Goal: Information Seeking & Learning: Compare options

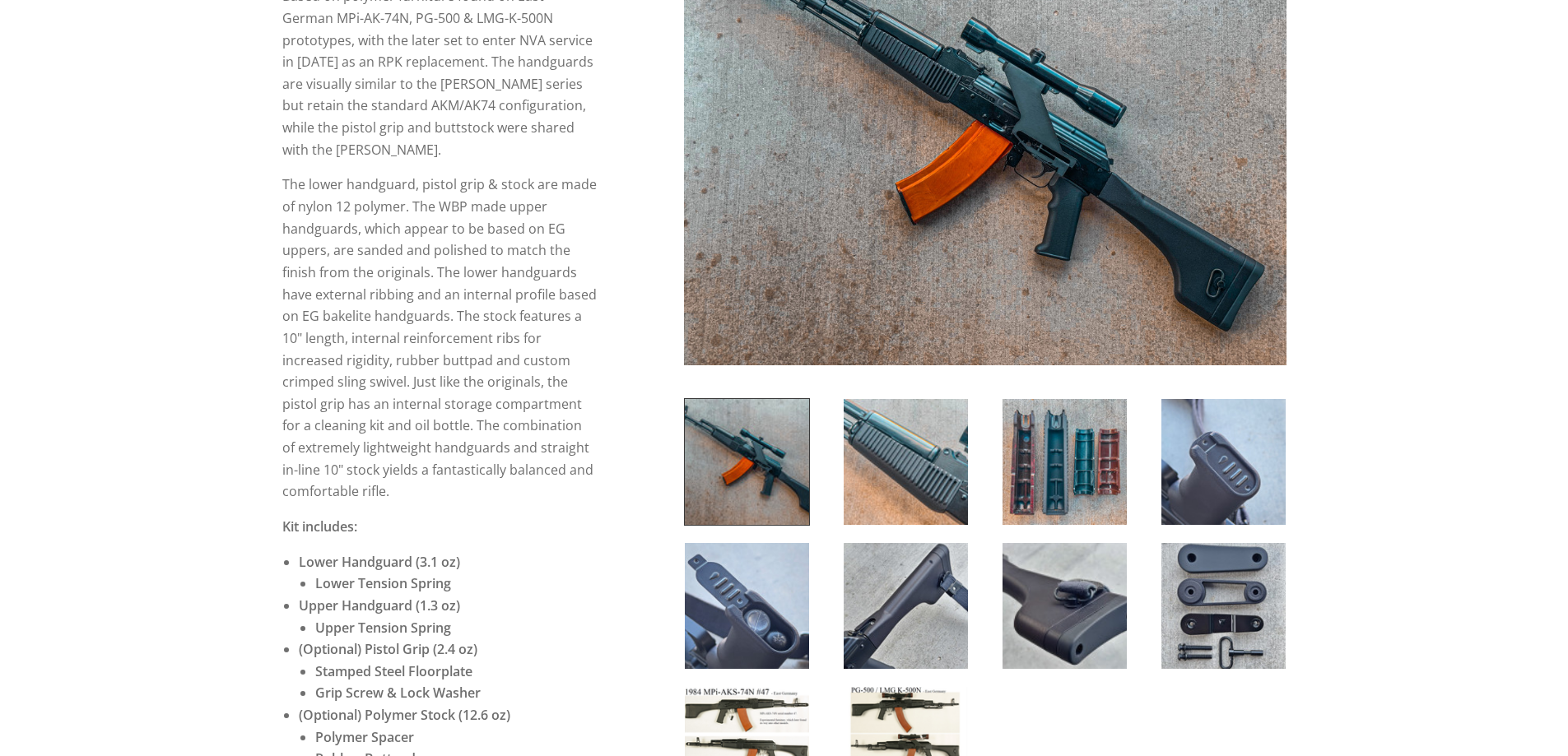
scroll to position [768, 0]
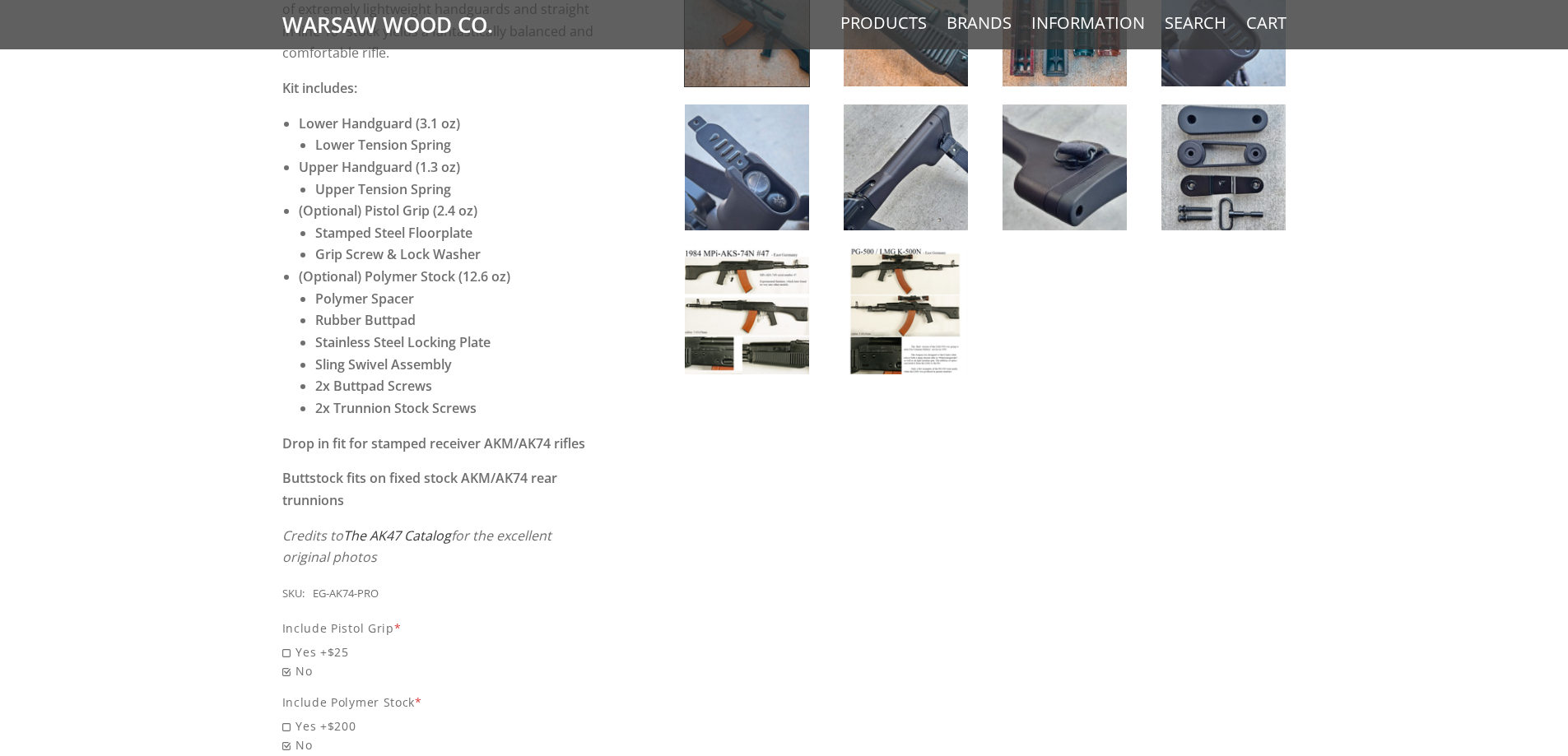
click at [744, 256] on img at bounding box center [747, 311] width 124 height 126
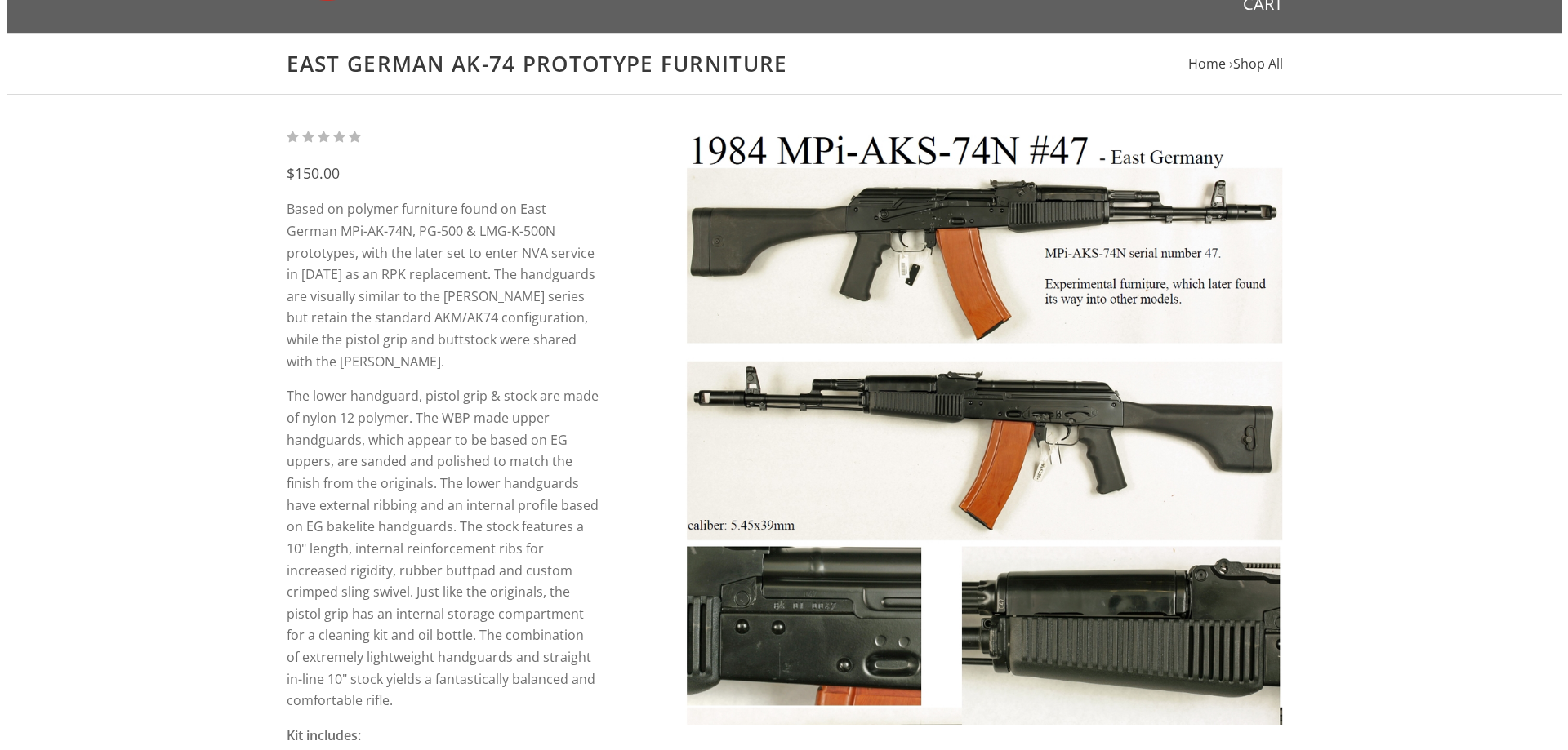
scroll to position [0, 0]
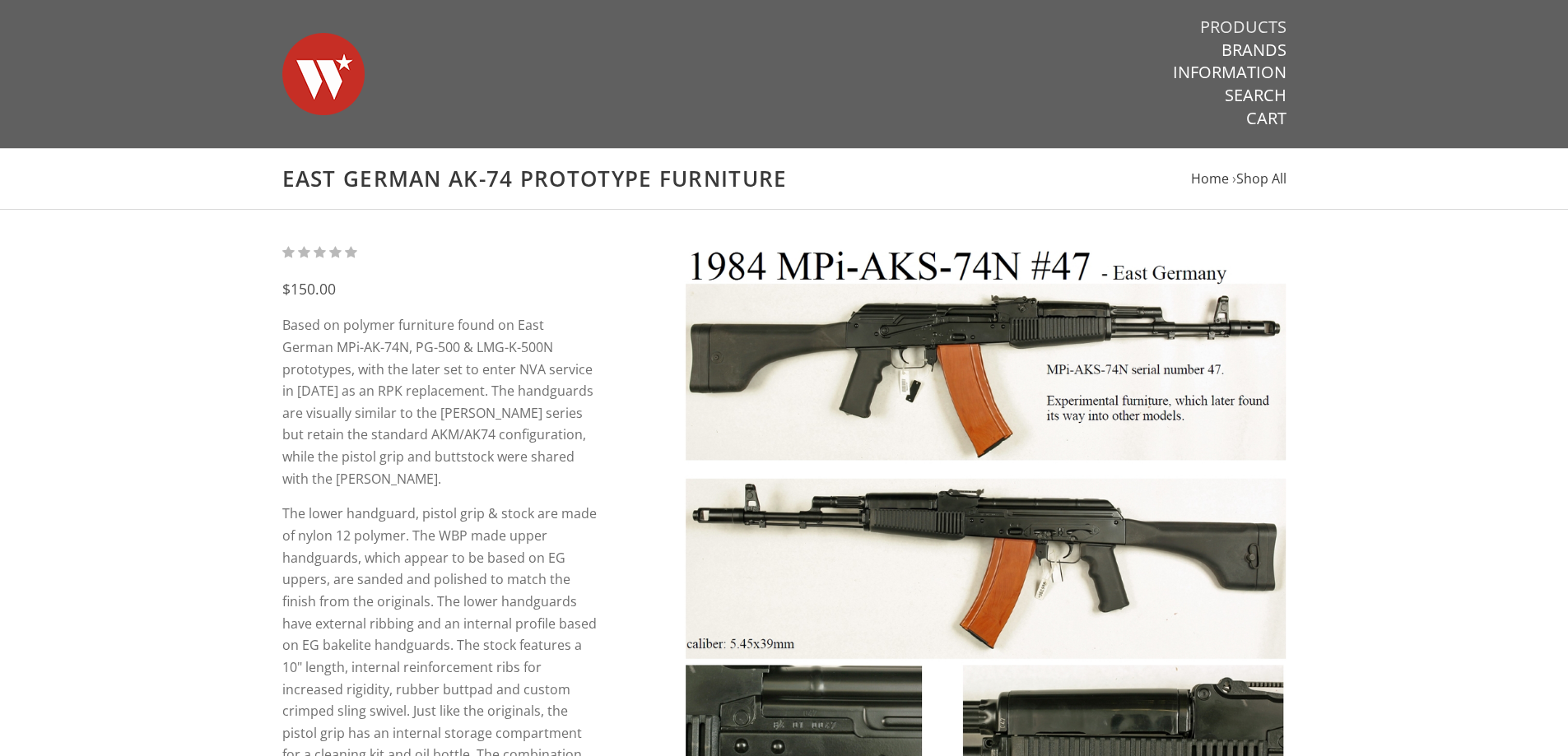
click at [1236, 22] on link "Products" at bounding box center [1243, 27] width 86 height 21
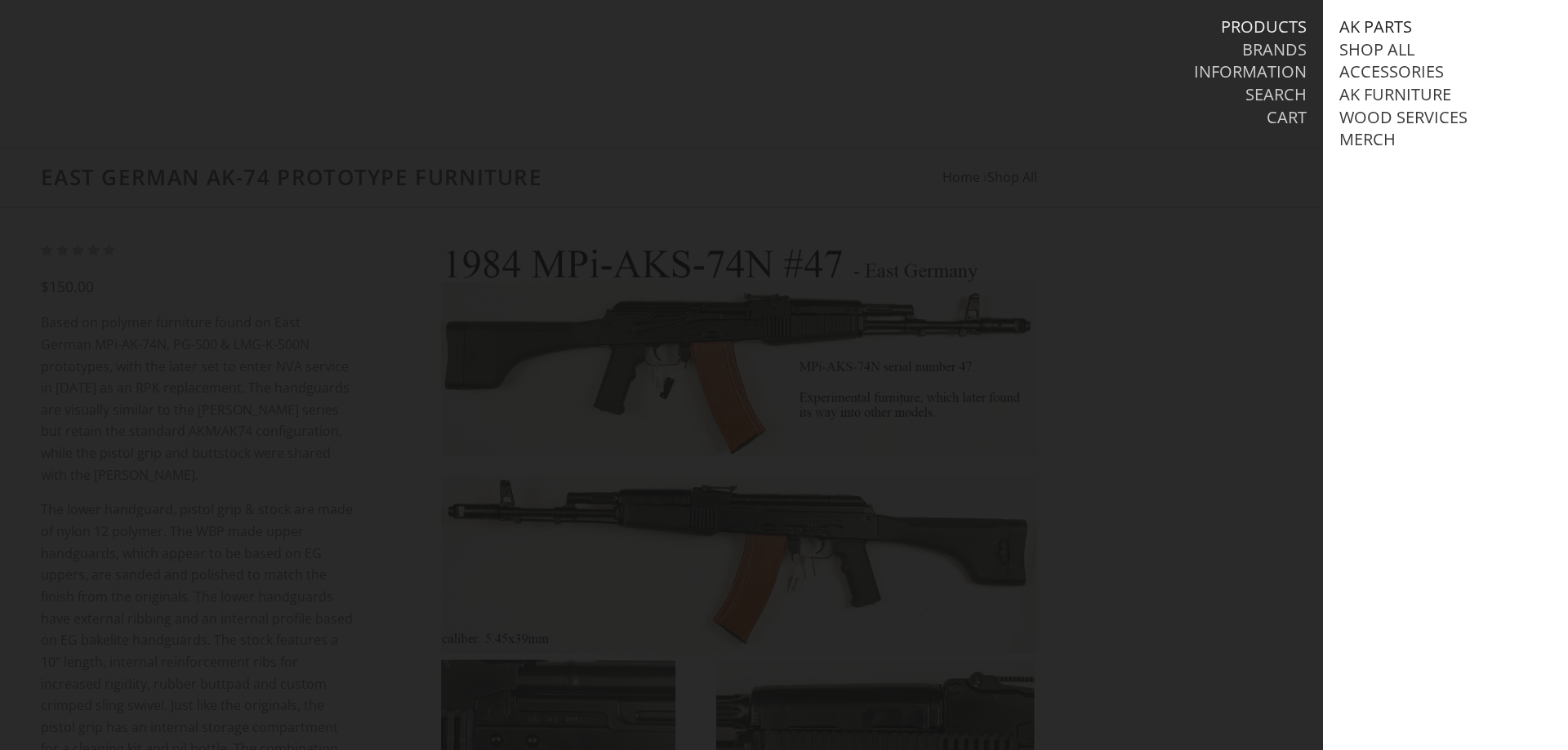
click at [1408, 20] on link "AK Parts" at bounding box center [1376, 26] width 73 height 21
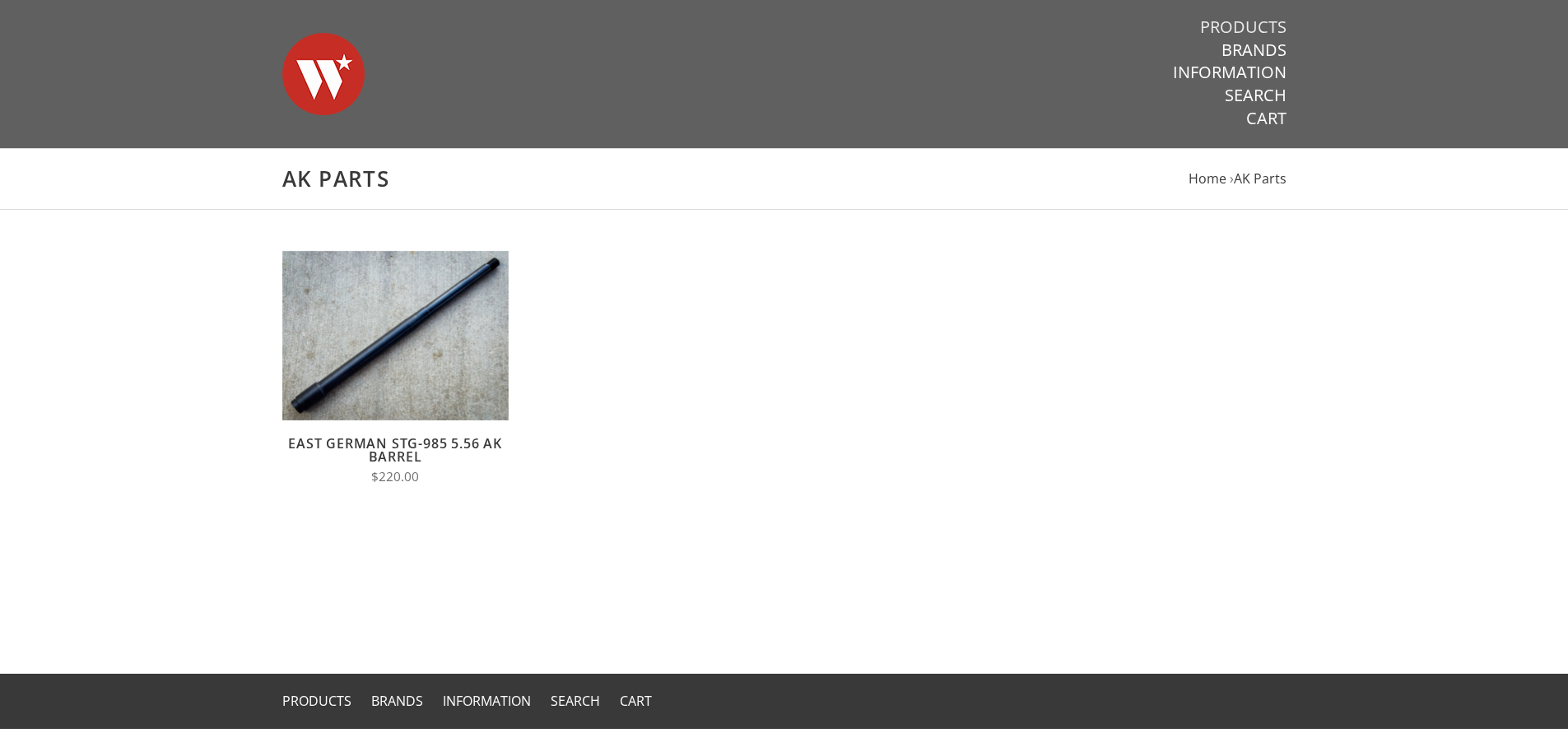
click at [1226, 27] on link "Products" at bounding box center [1243, 27] width 86 height 21
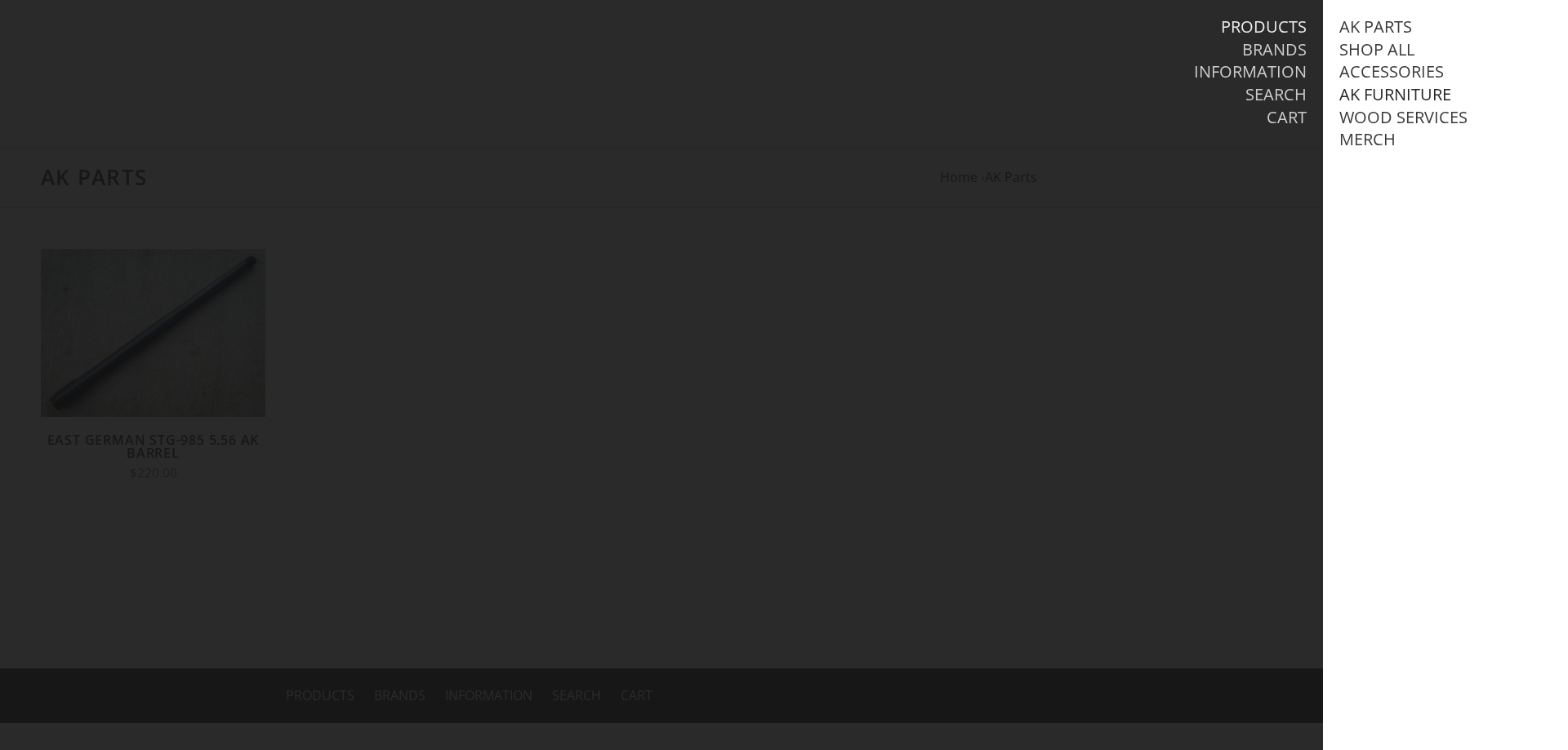
click at [1352, 94] on link "AK Furniture" at bounding box center [1396, 94] width 112 height 21
click at [1430, 117] on link "View all AK Furniture" at bounding box center [1448, 117] width 185 height 21
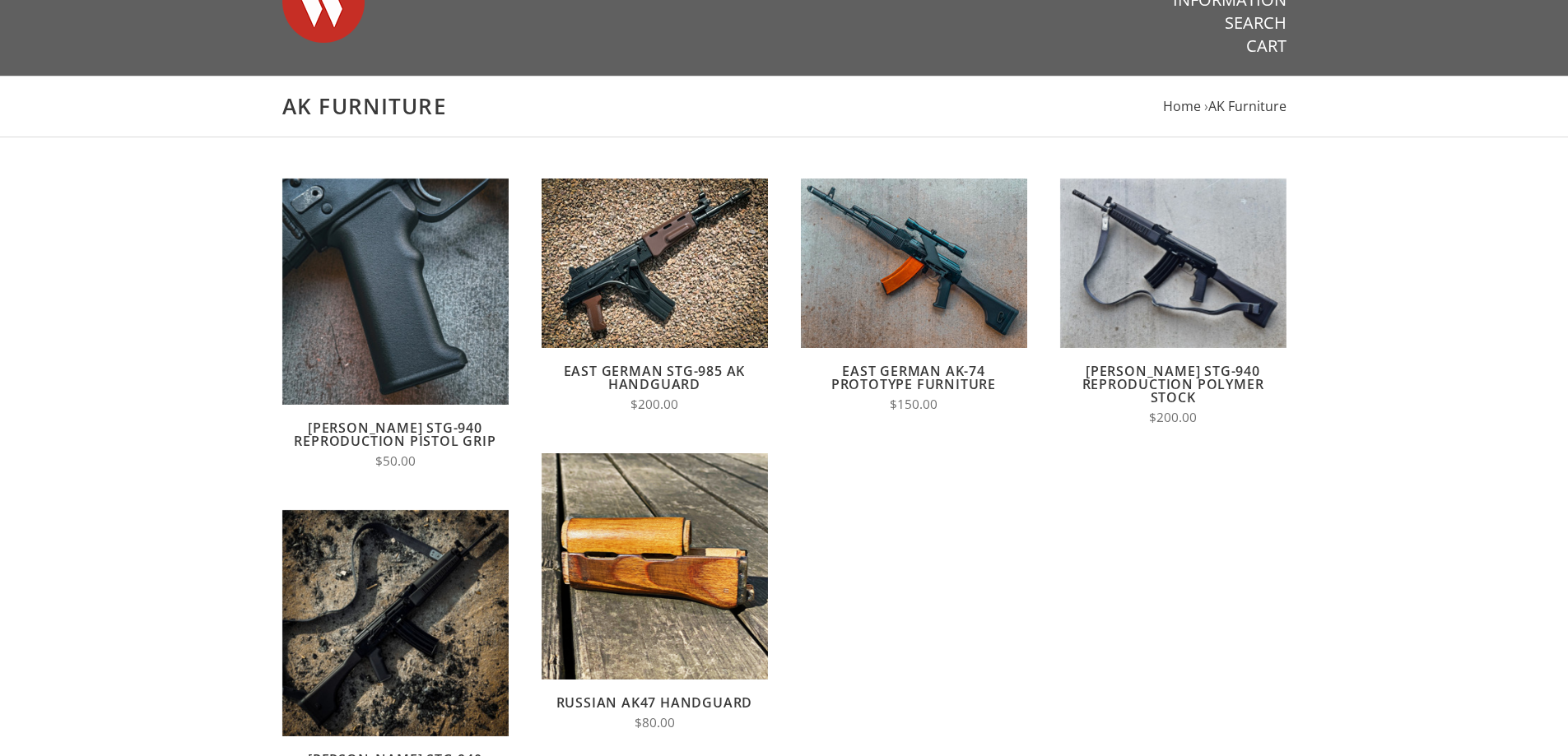
scroll to position [109, 0]
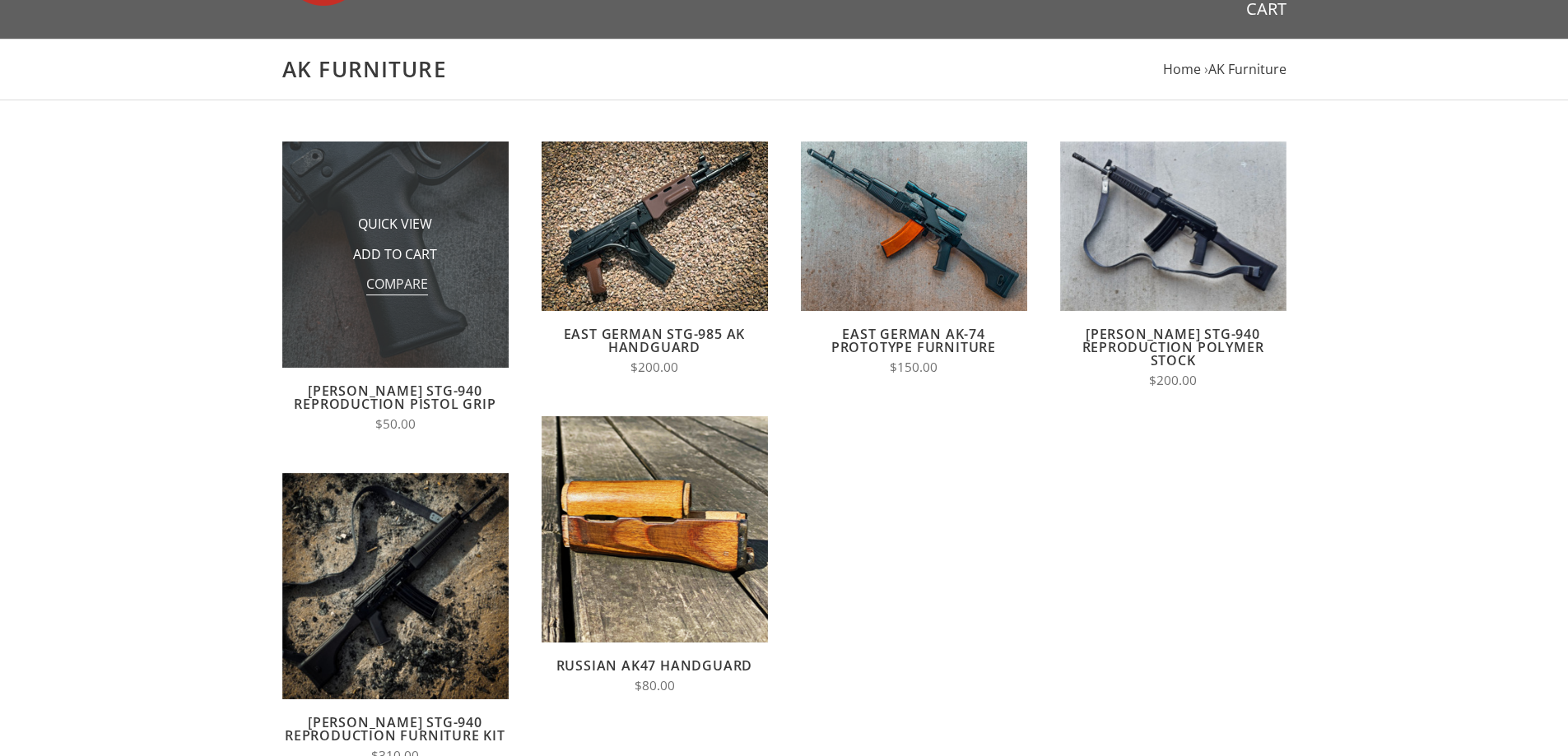
click at [410, 278] on span "Compare" at bounding box center [396, 285] width 62 height 20
click at [363, 289] on input "Compare" at bounding box center [363, 289] width 0 height 0
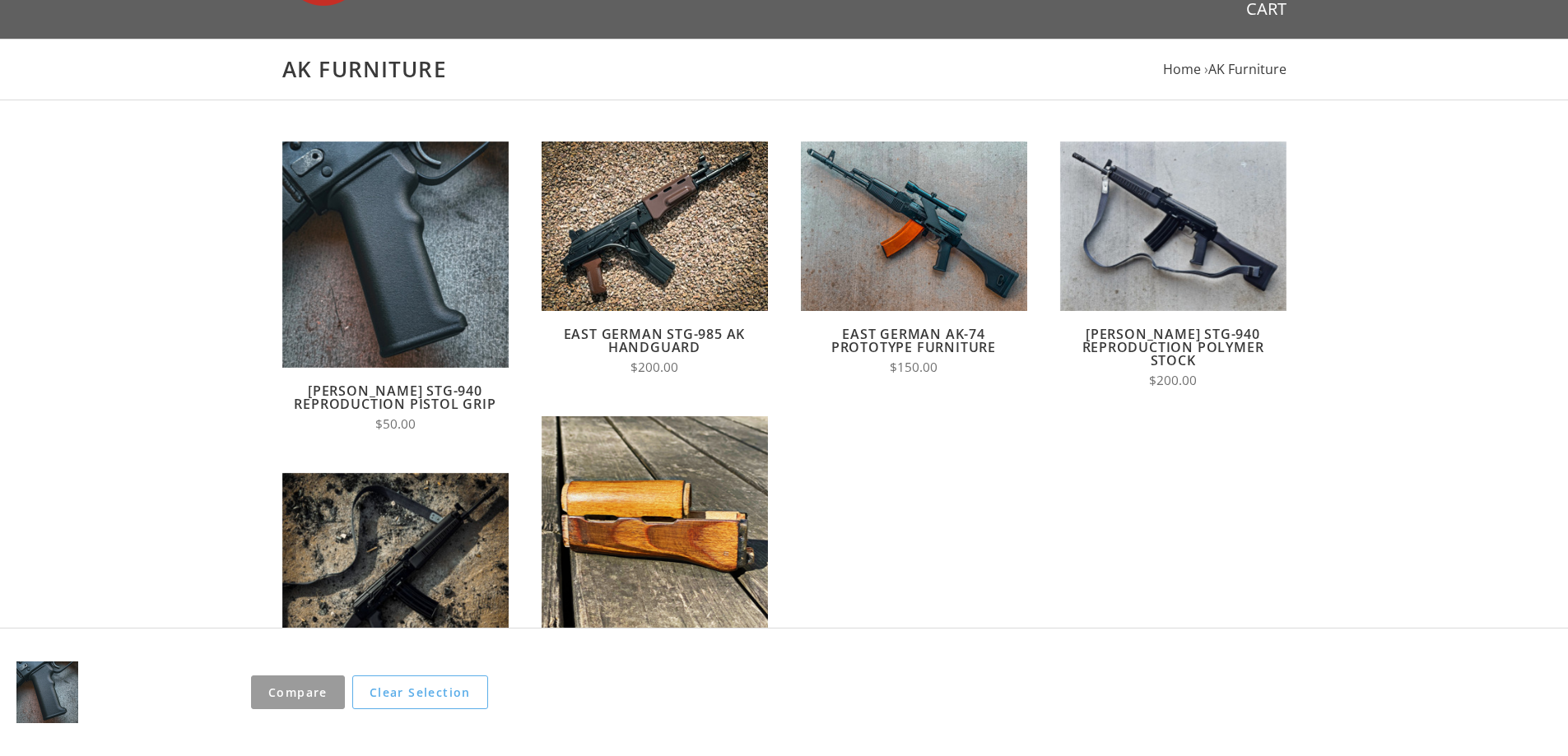
click at [98, 269] on main "AK Furniture Home › AK Furniture Quick View Add to Cart Compare Wieger STG-940 …" at bounding box center [784, 496] width 1568 height 914
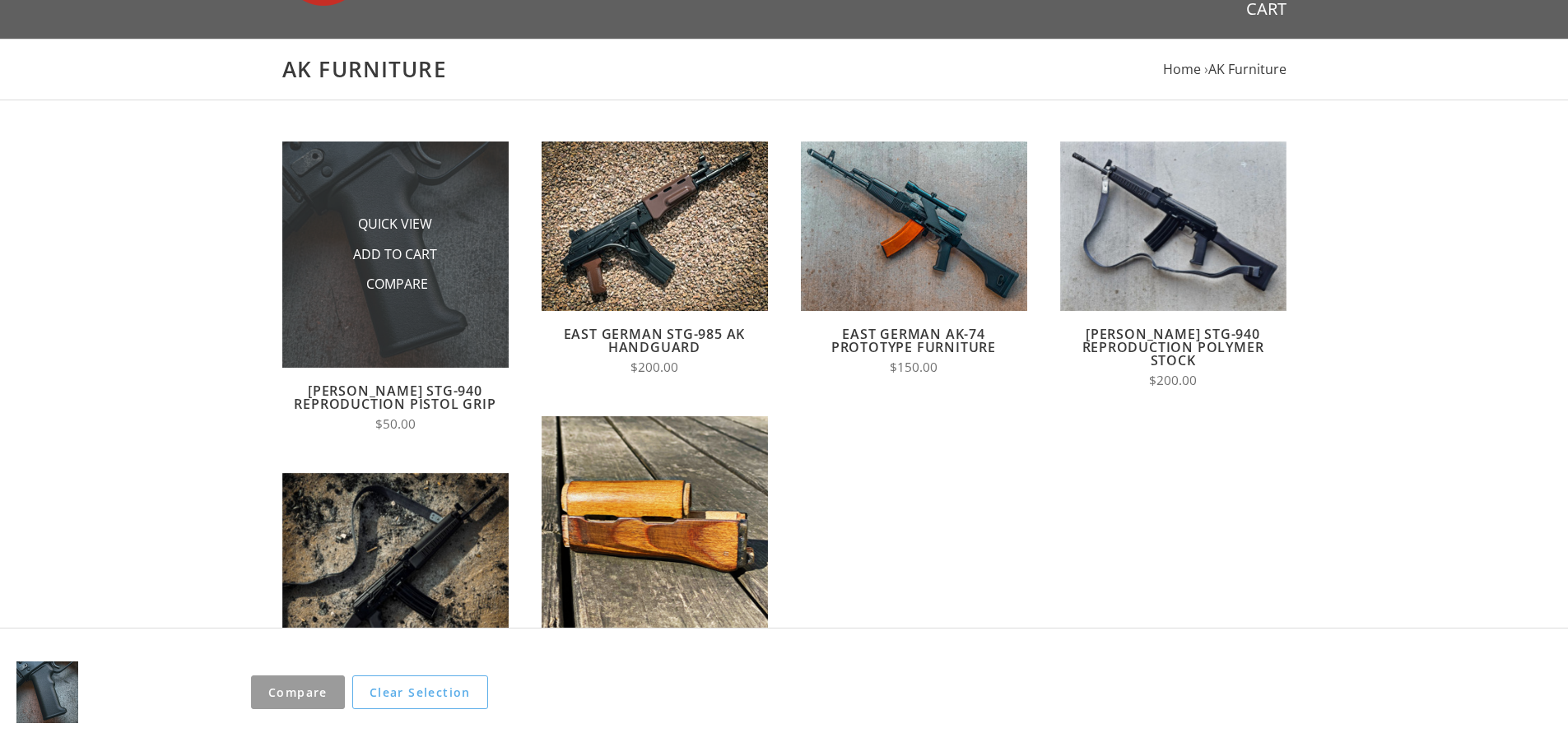
click at [321, 153] on img at bounding box center [395, 255] width 226 height 226
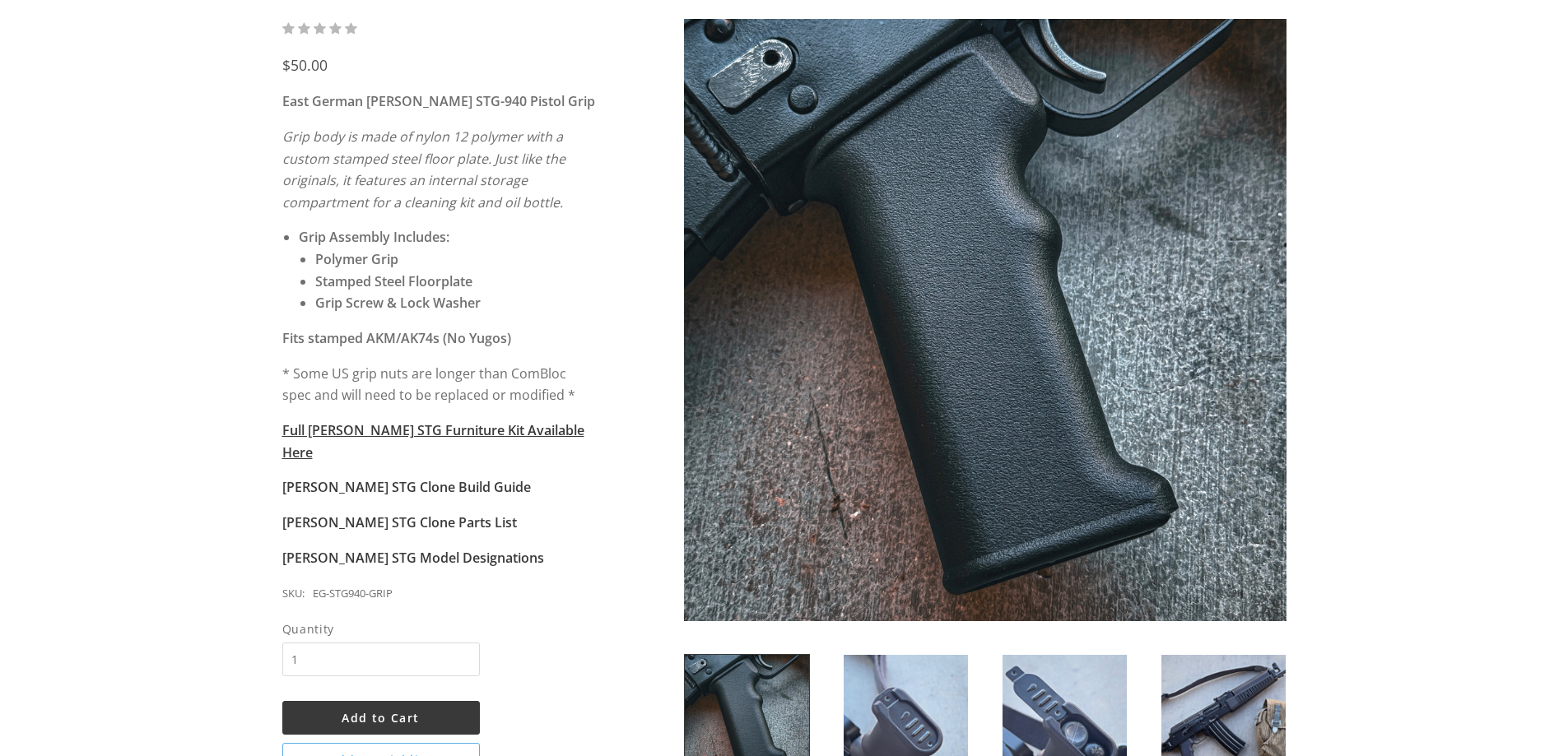
scroll to position [220, 0]
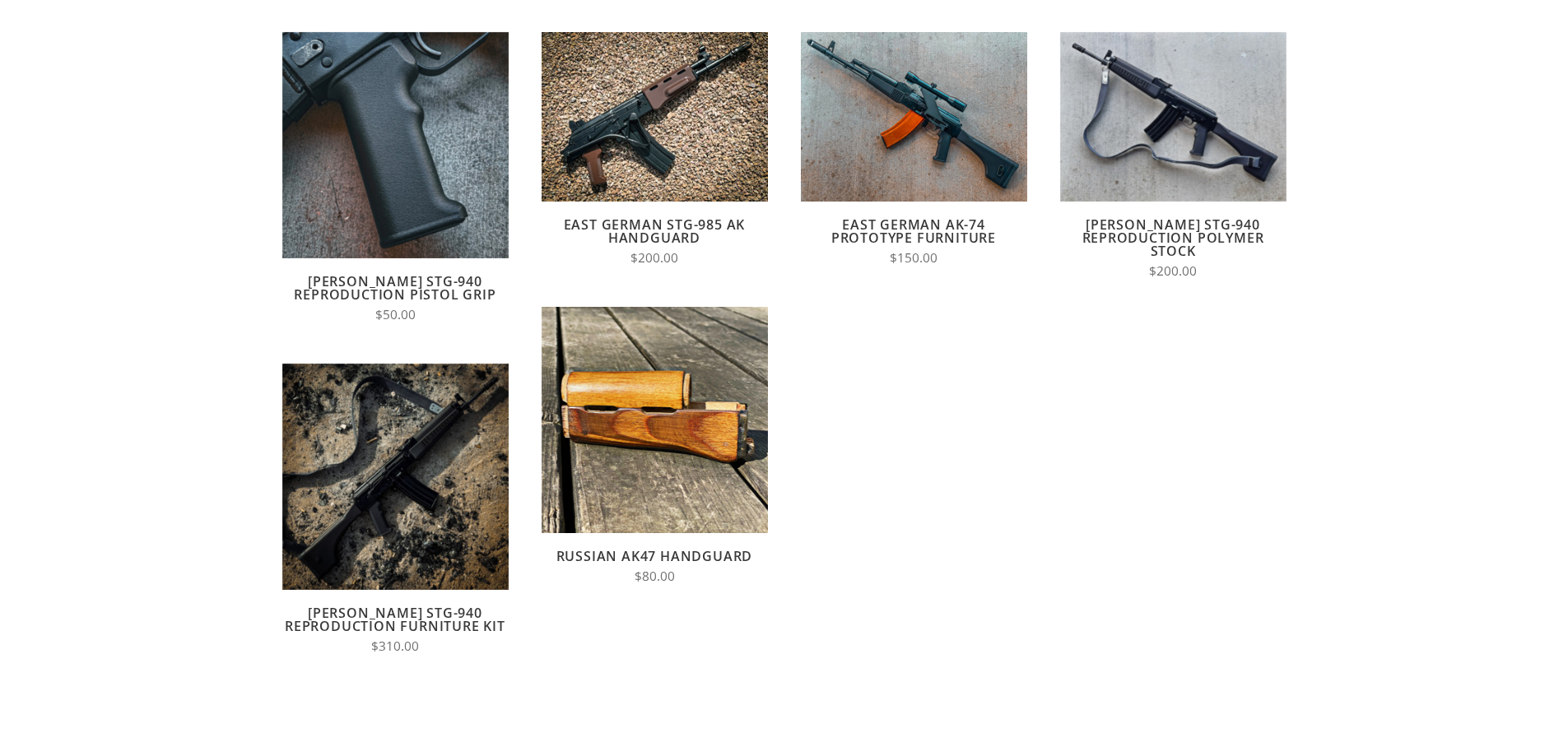
scroll to position [109, 0]
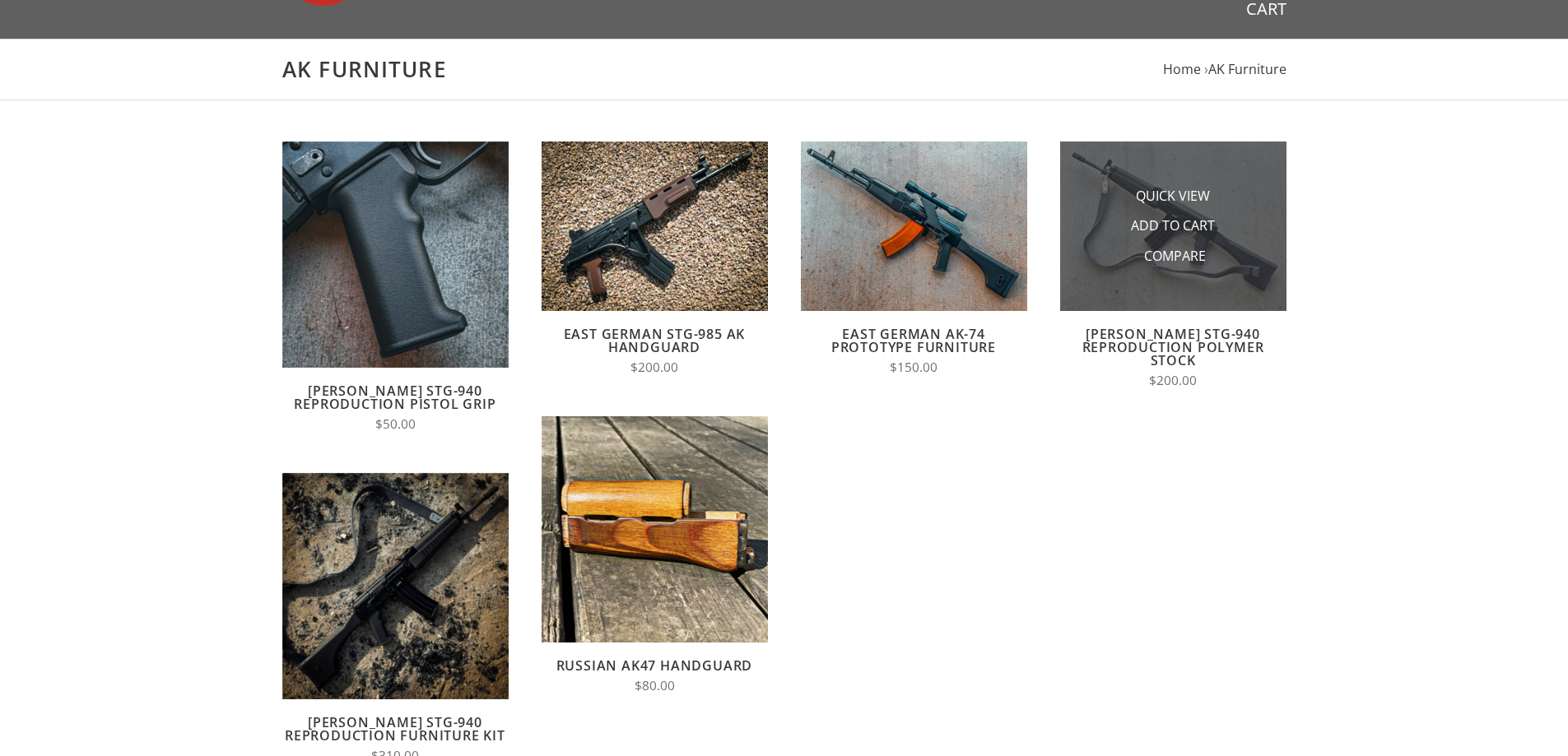
click at [1093, 181] on li "Quick View" at bounding box center [1173, 196] width 165 height 30
click at [1148, 192] on span "Quick View" at bounding box center [1173, 197] width 74 height 20
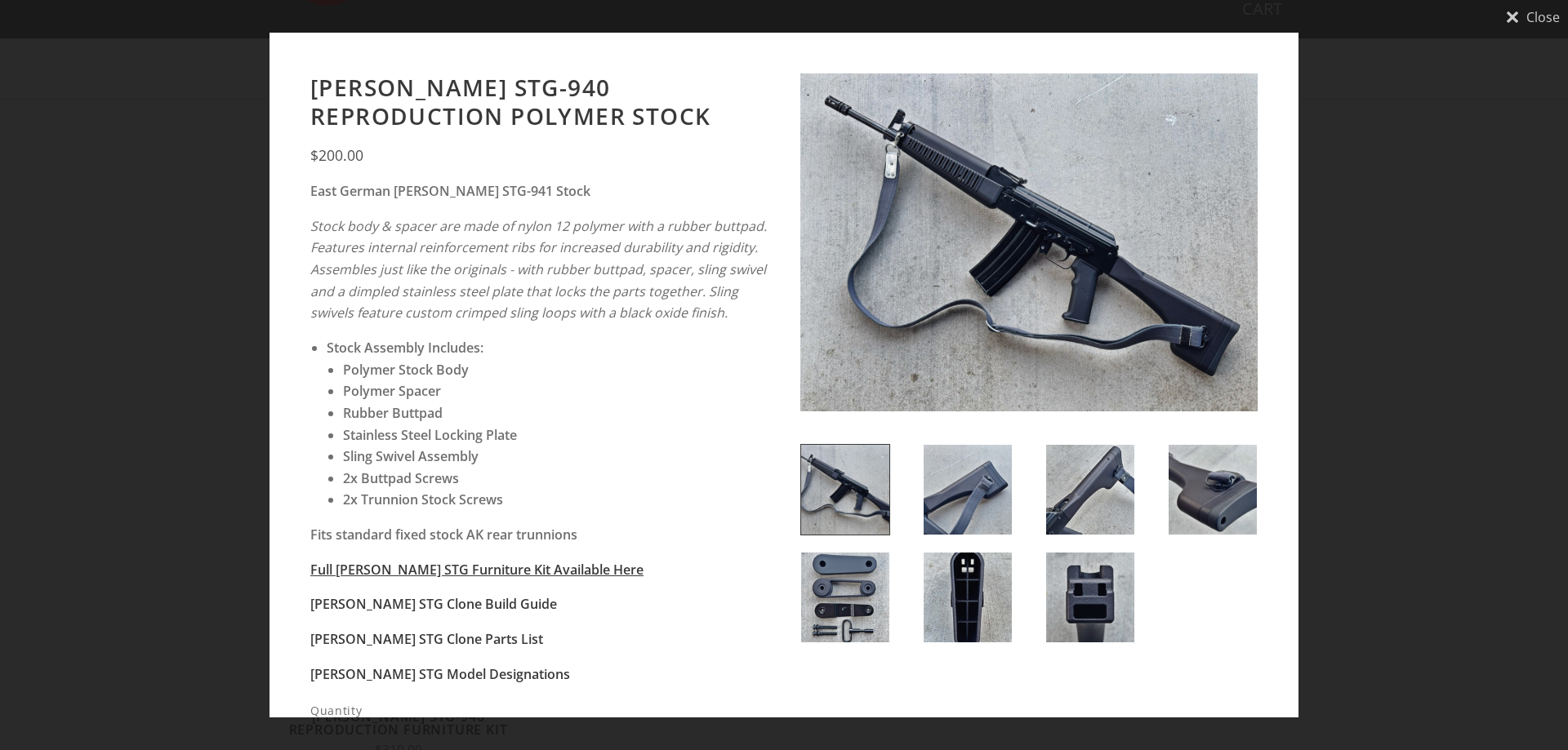
click at [1383, 314] on div "Close [PERSON_NAME] STG-940 Reproduction Polymer Stock $200.00 [GEOGRAPHIC_DATA…" at bounding box center [784, 375] width 1568 height 750
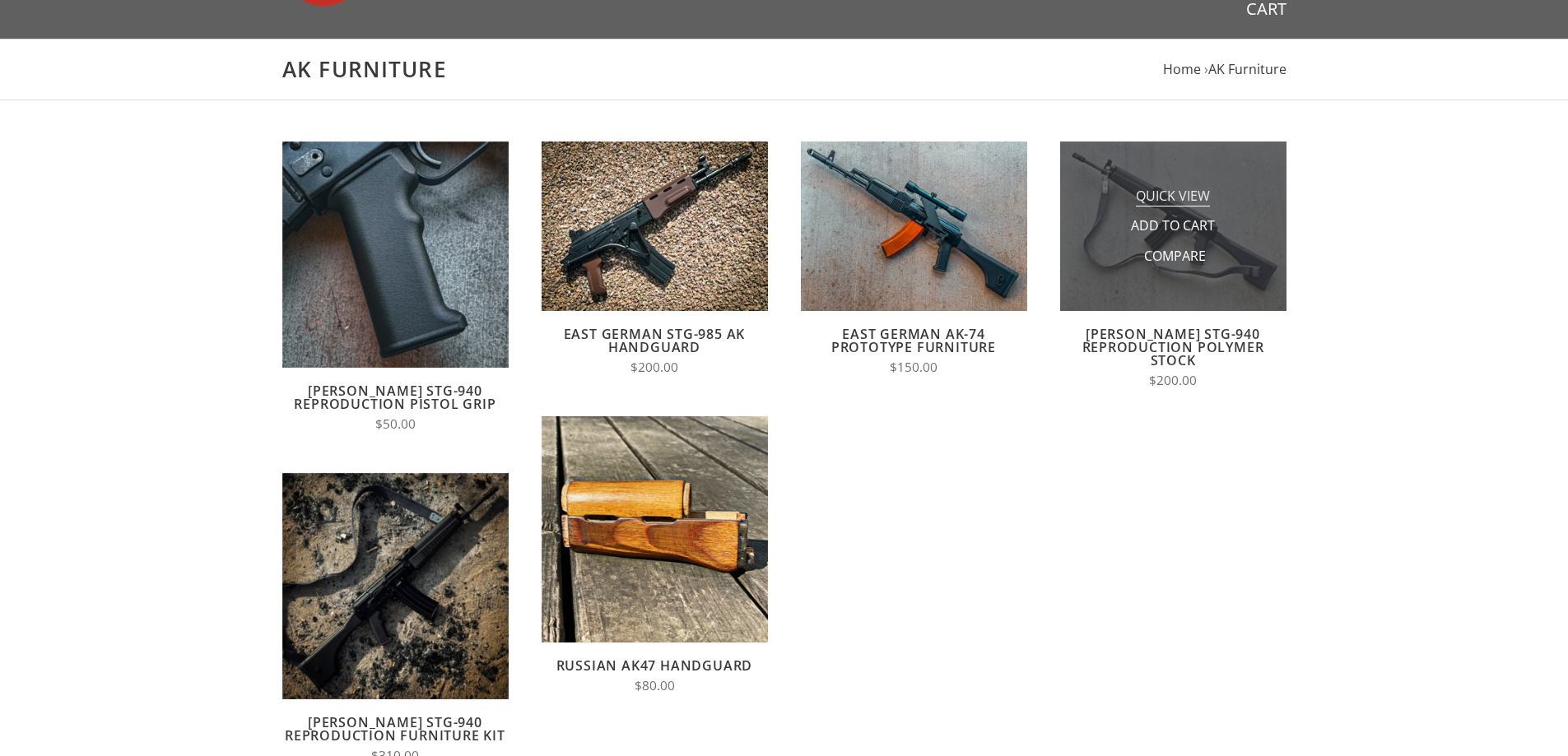
click at [1171, 196] on span "Quick View" at bounding box center [1173, 197] width 74 height 20
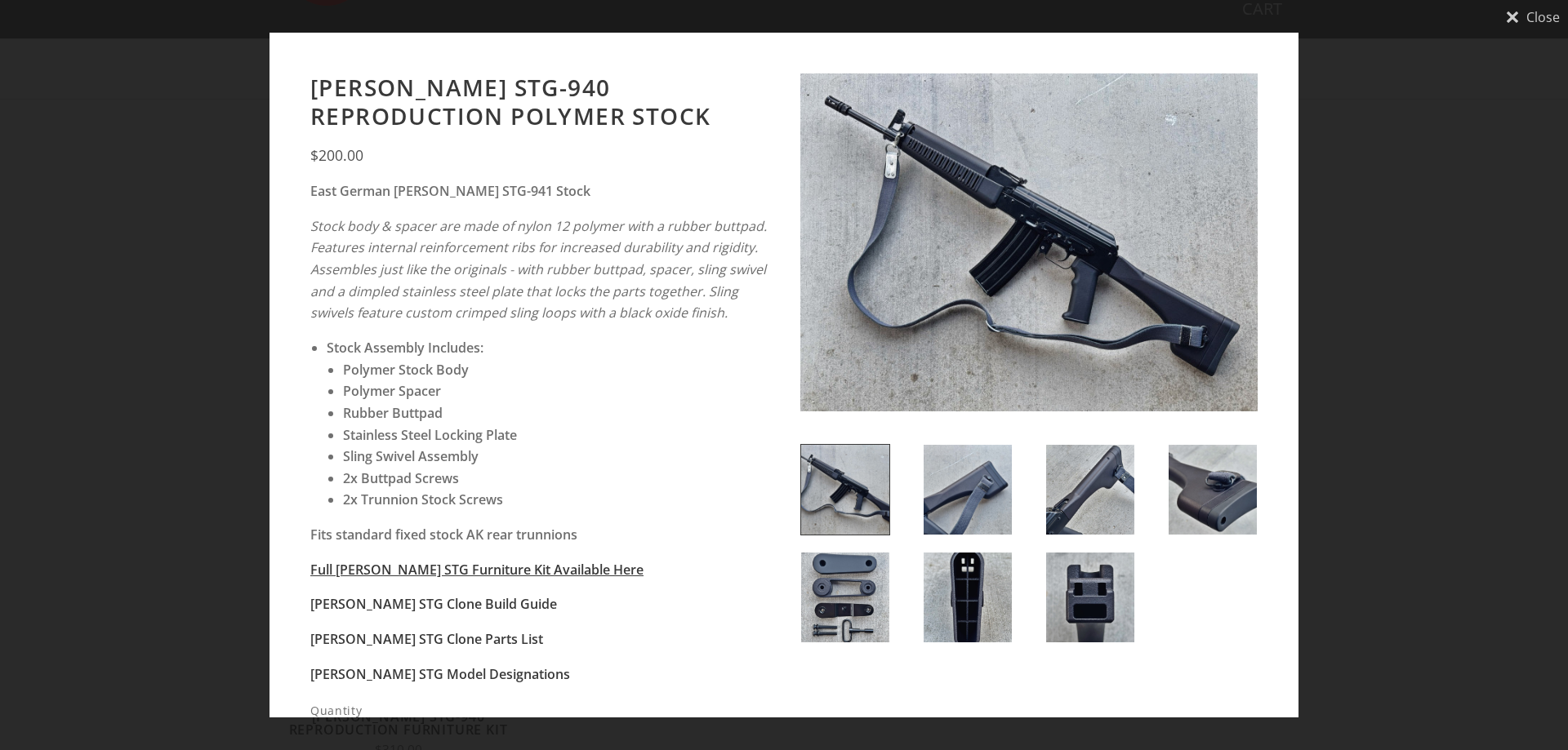
click at [857, 474] on img at bounding box center [845, 490] width 89 height 89
click at [954, 198] on img at bounding box center [1029, 245] width 457 height 343
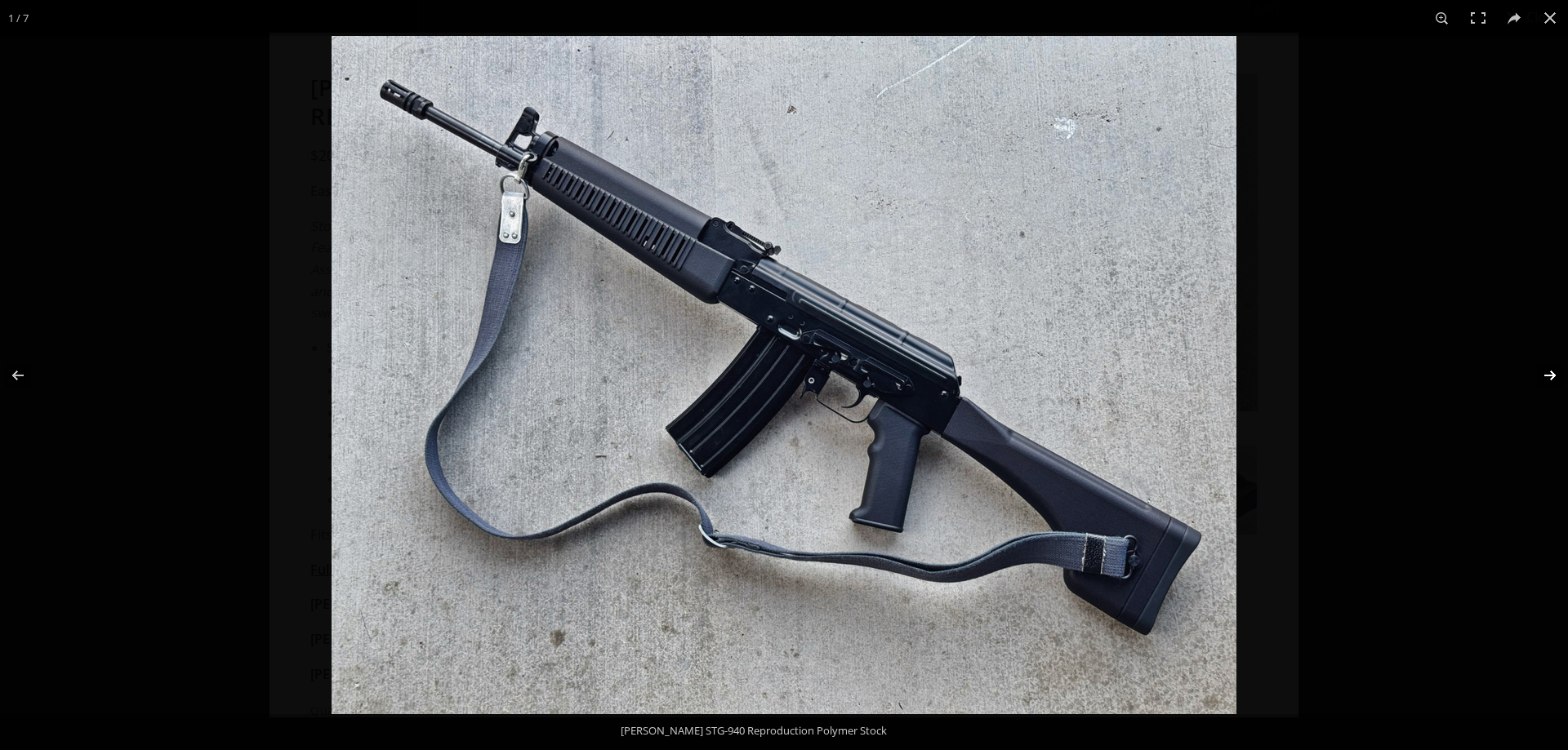
click at [1552, 378] on button at bounding box center [1540, 375] width 57 height 81
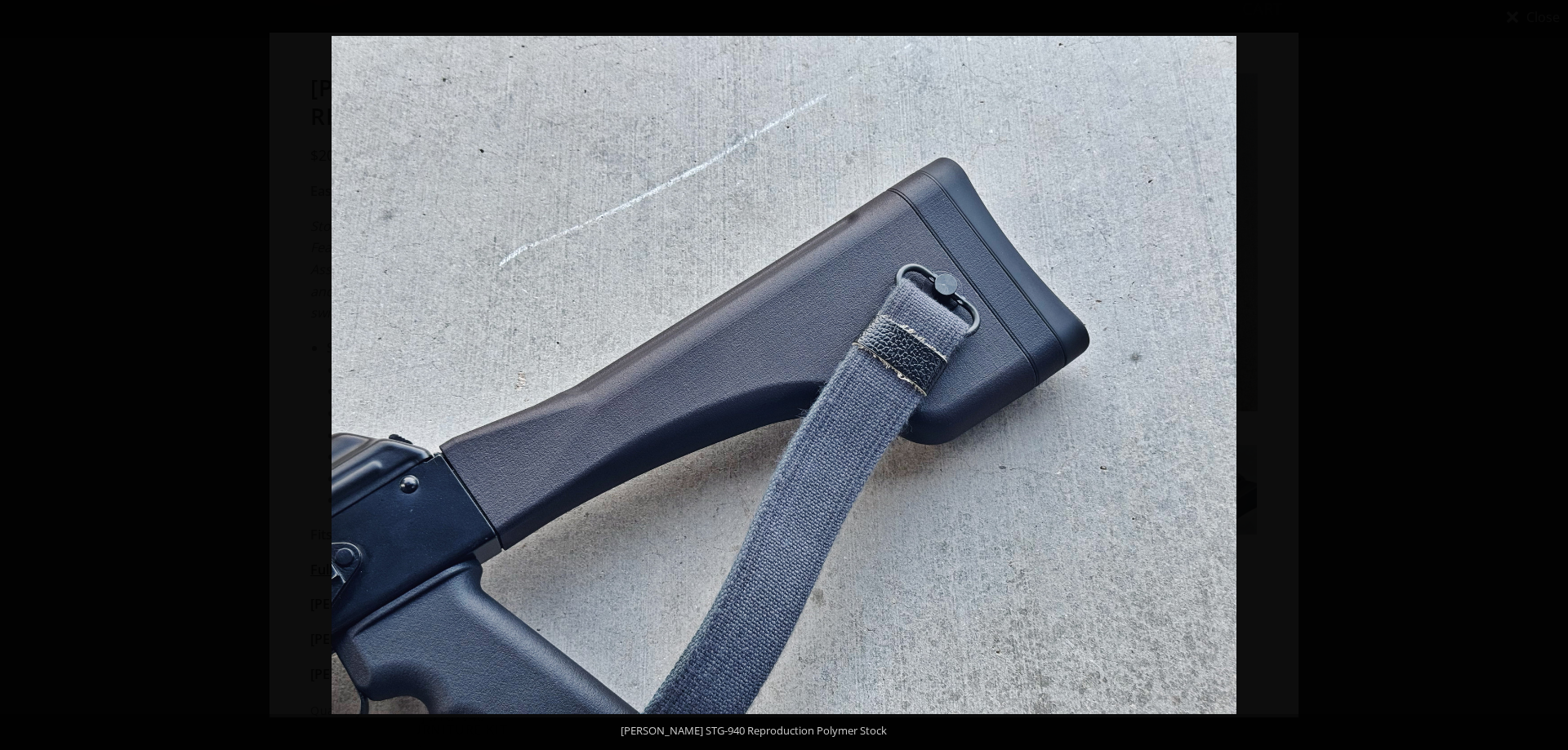
click at [1552, 378] on button at bounding box center [1540, 375] width 57 height 81
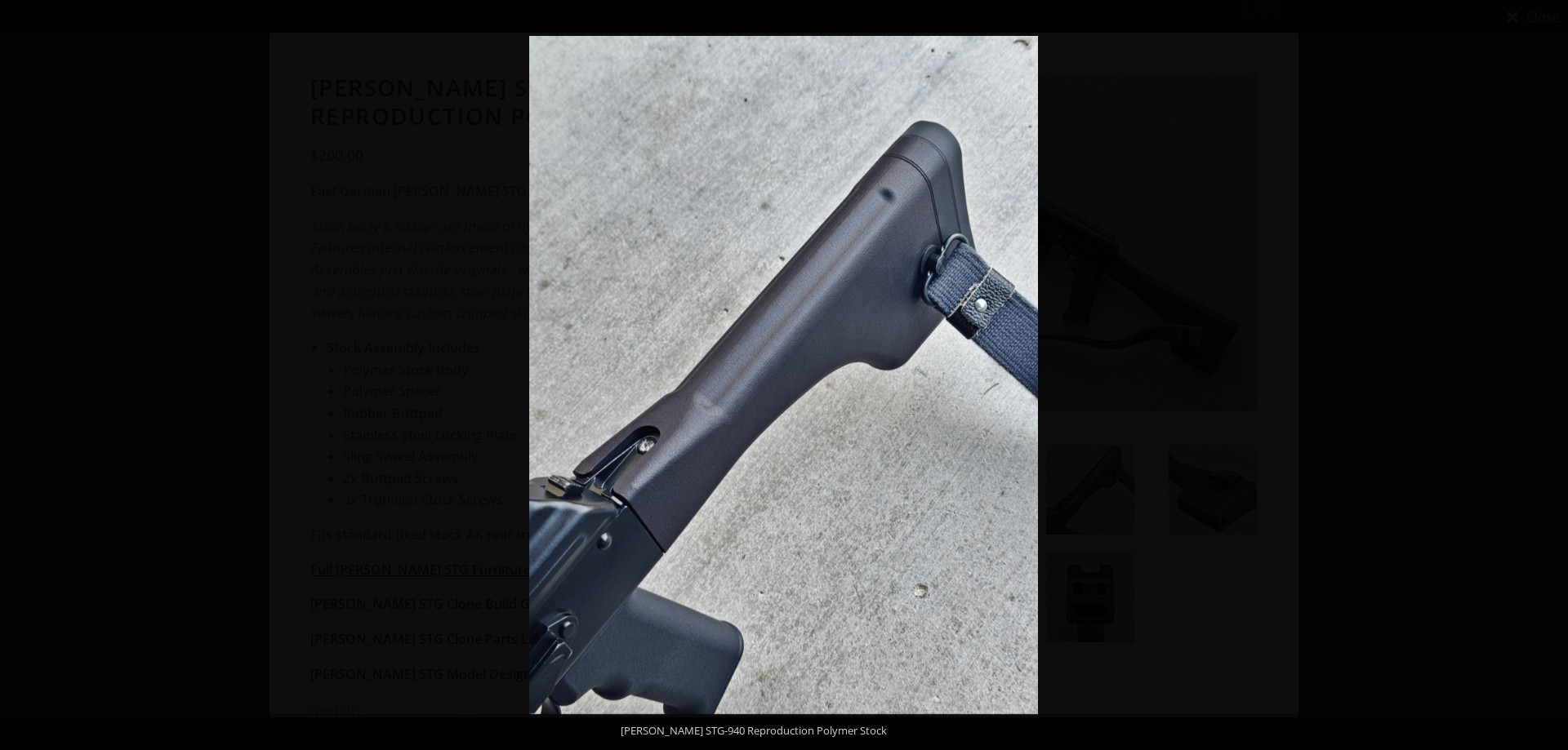
click at [1552, 378] on button at bounding box center [1540, 375] width 57 height 81
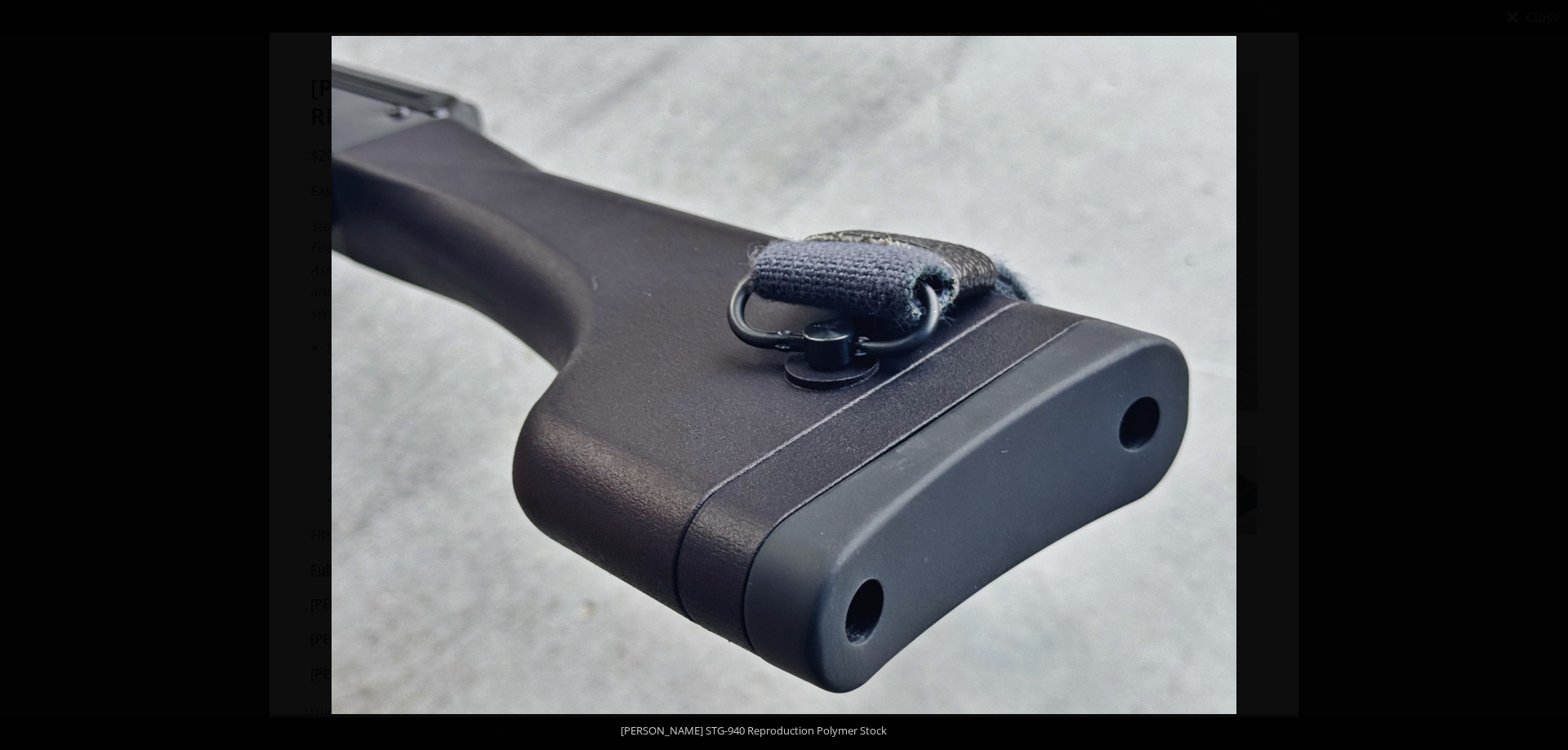
click at [1552, 378] on button at bounding box center [1540, 375] width 57 height 81
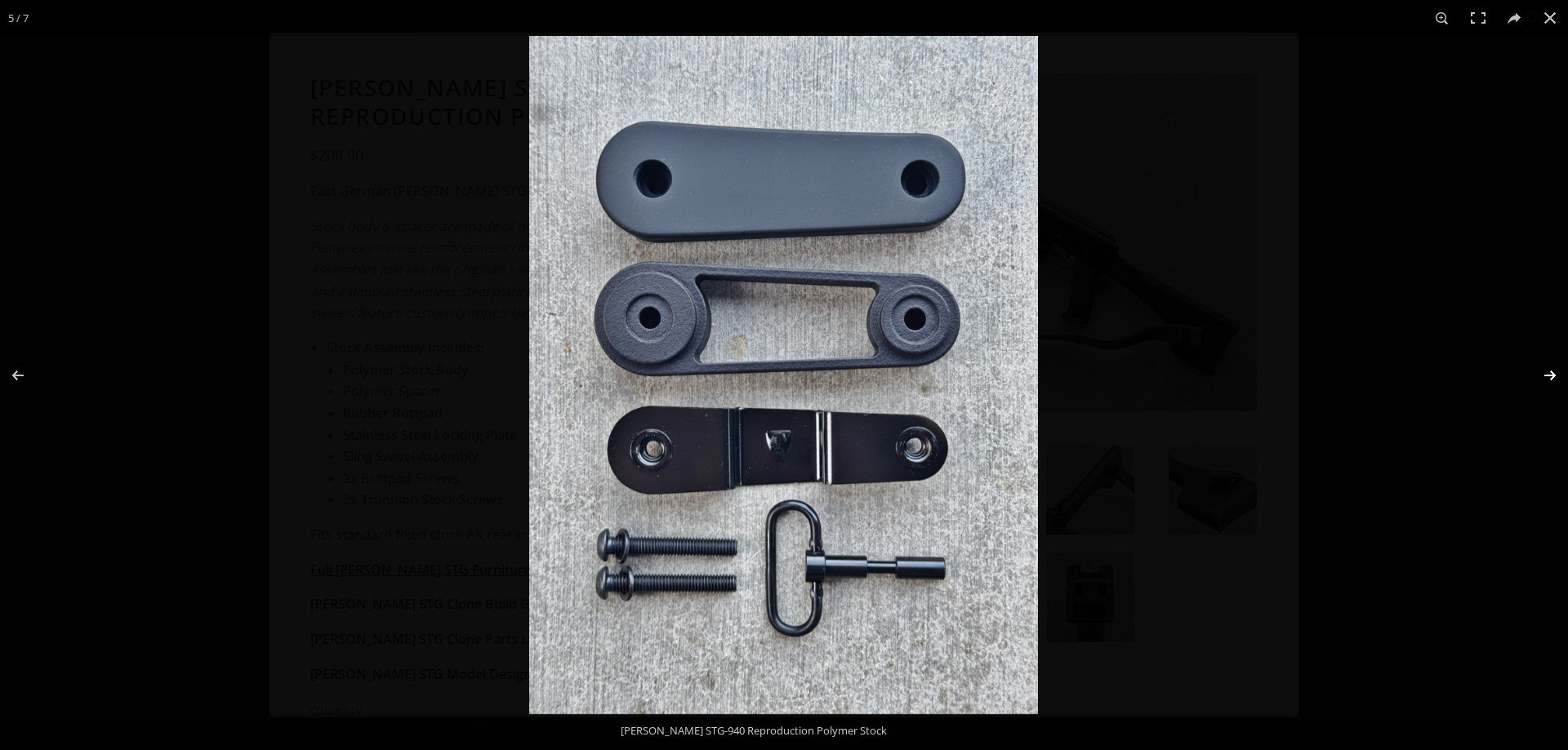
click at [1552, 375] on button at bounding box center [1540, 375] width 57 height 81
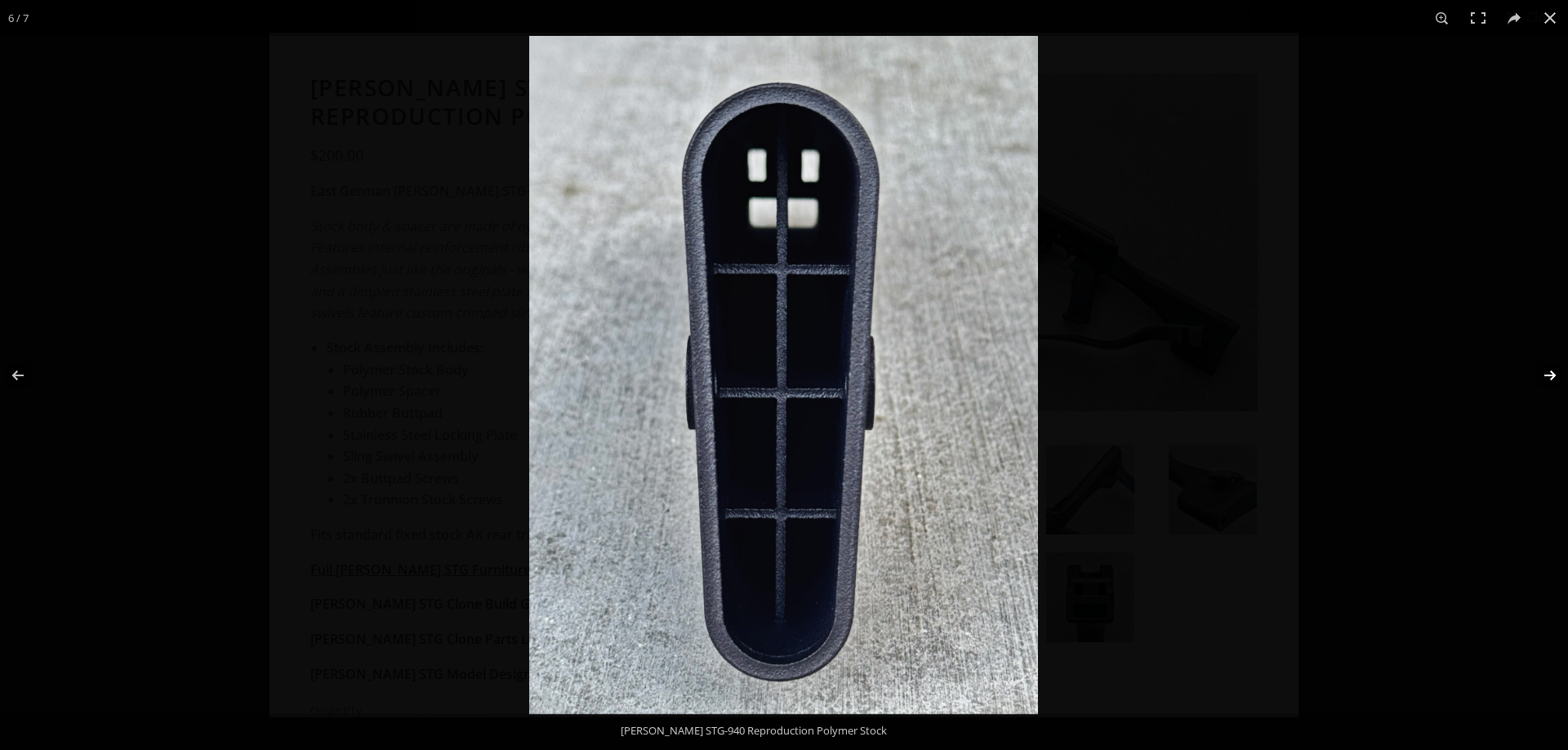
click at [1552, 375] on button at bounding box center [1540, 375] width 57 height 81
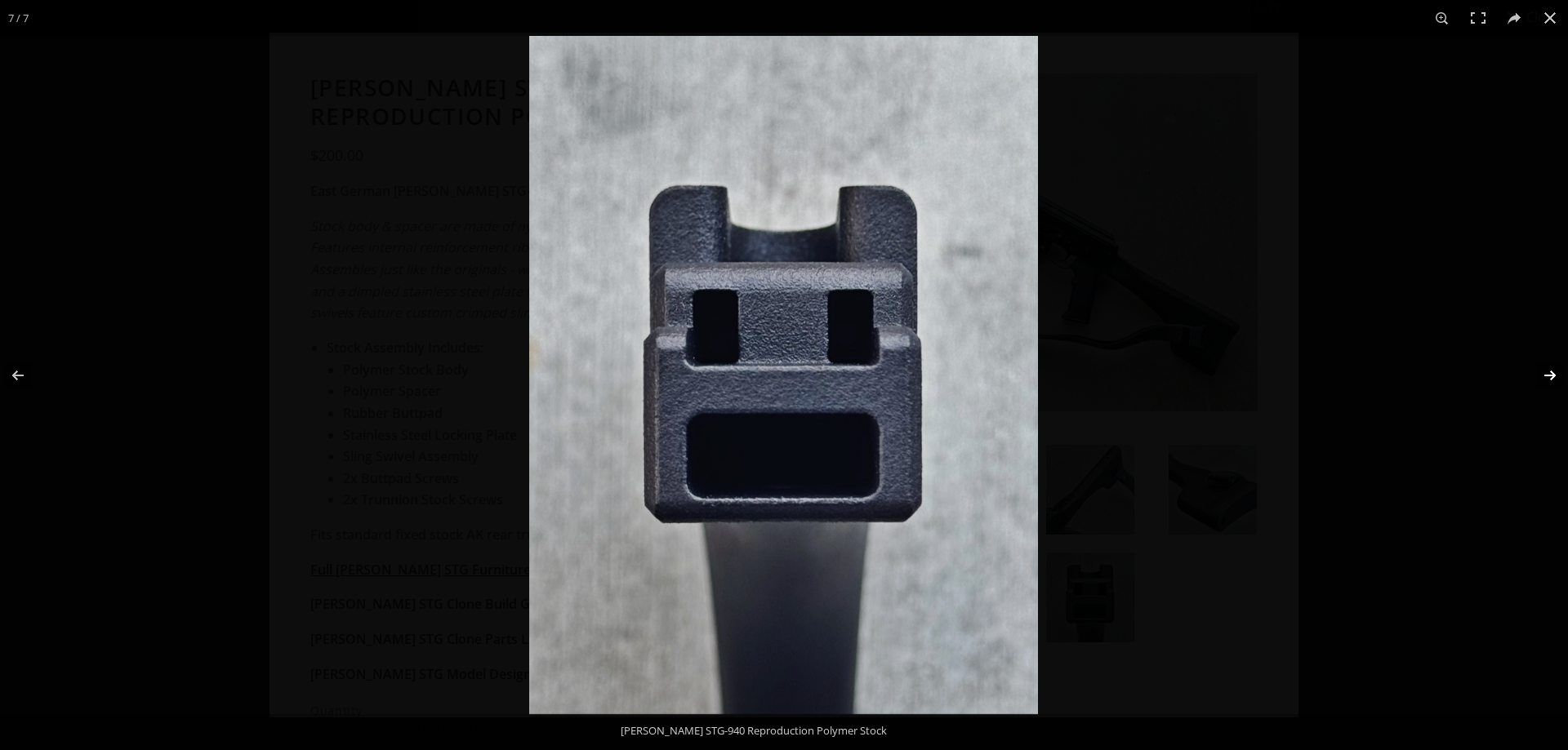
click at [1552, 375] on button at bounding box center [1540, 375] width 57 height 81
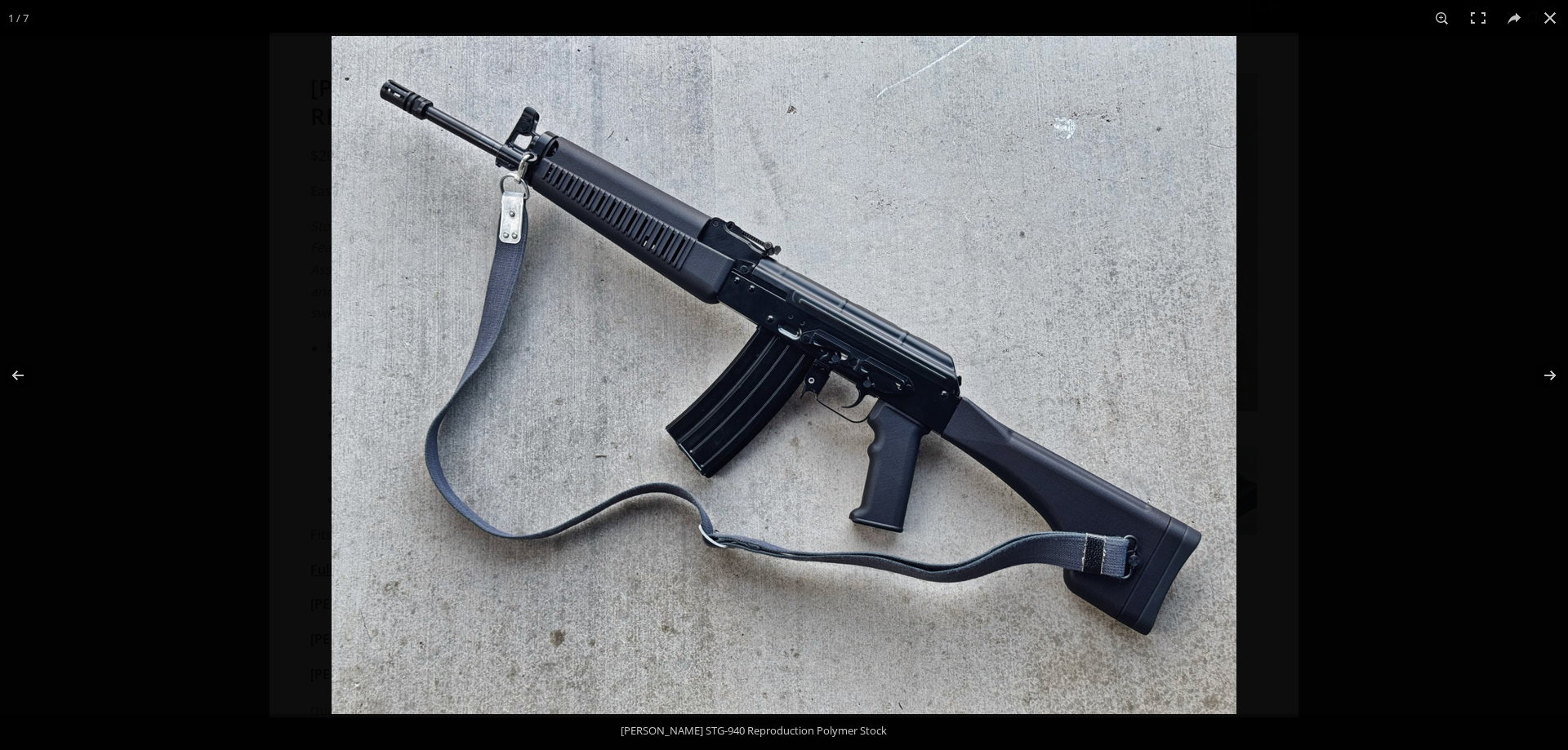
click at [1500, 300] on div at bounding box center [1115, 411] width 1568 height 750
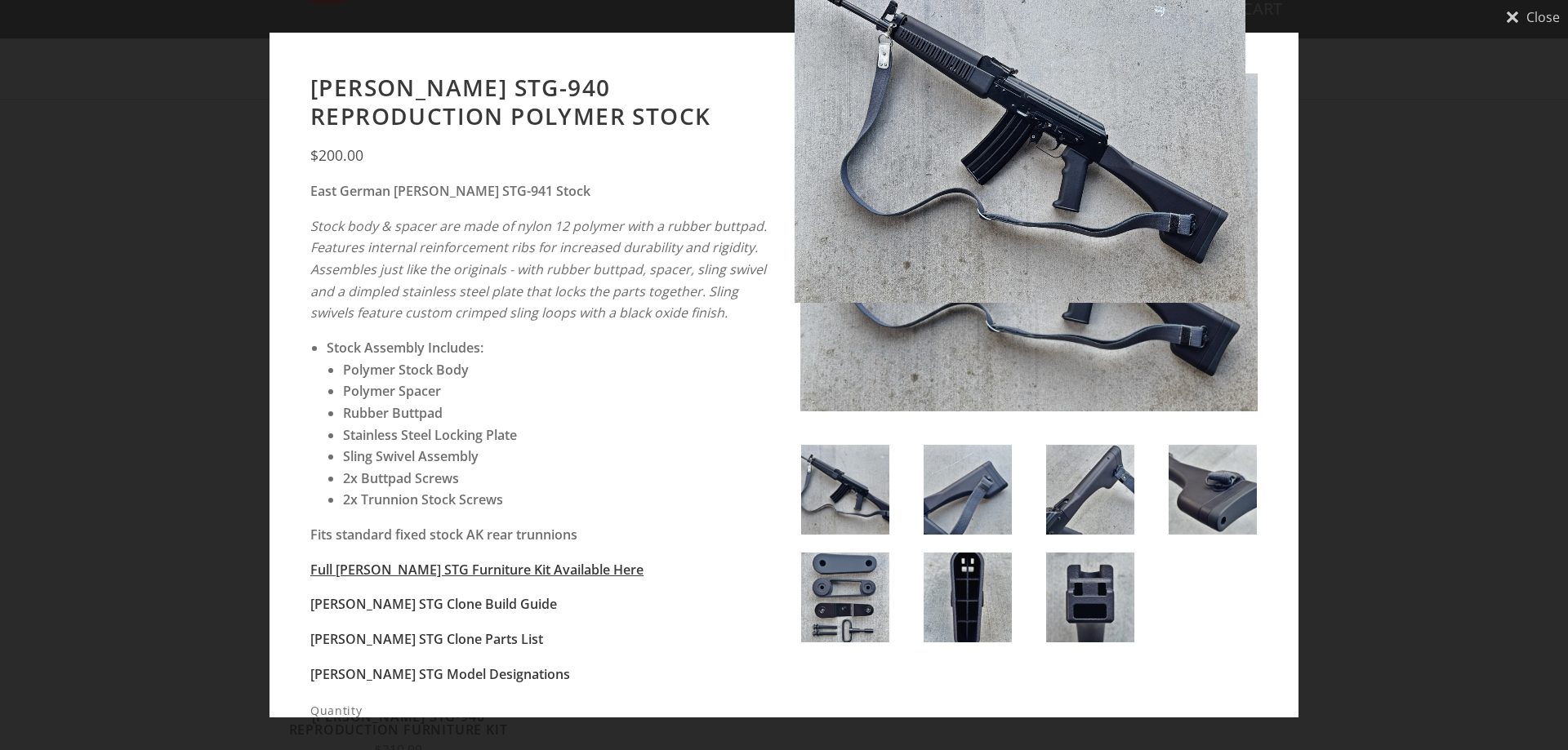
click at [1509, 16] on div at bounding box center [1186, 152] width 781 height 374
click at [1517, 16] on div at bounding box center [1186, 152] width 781 height 374
click at [1547, 16] on div at bounding box center [1186, 152] width 781 height 374
click at [164, 342] on div at bounding box center [784, 266] width 1568 height 750
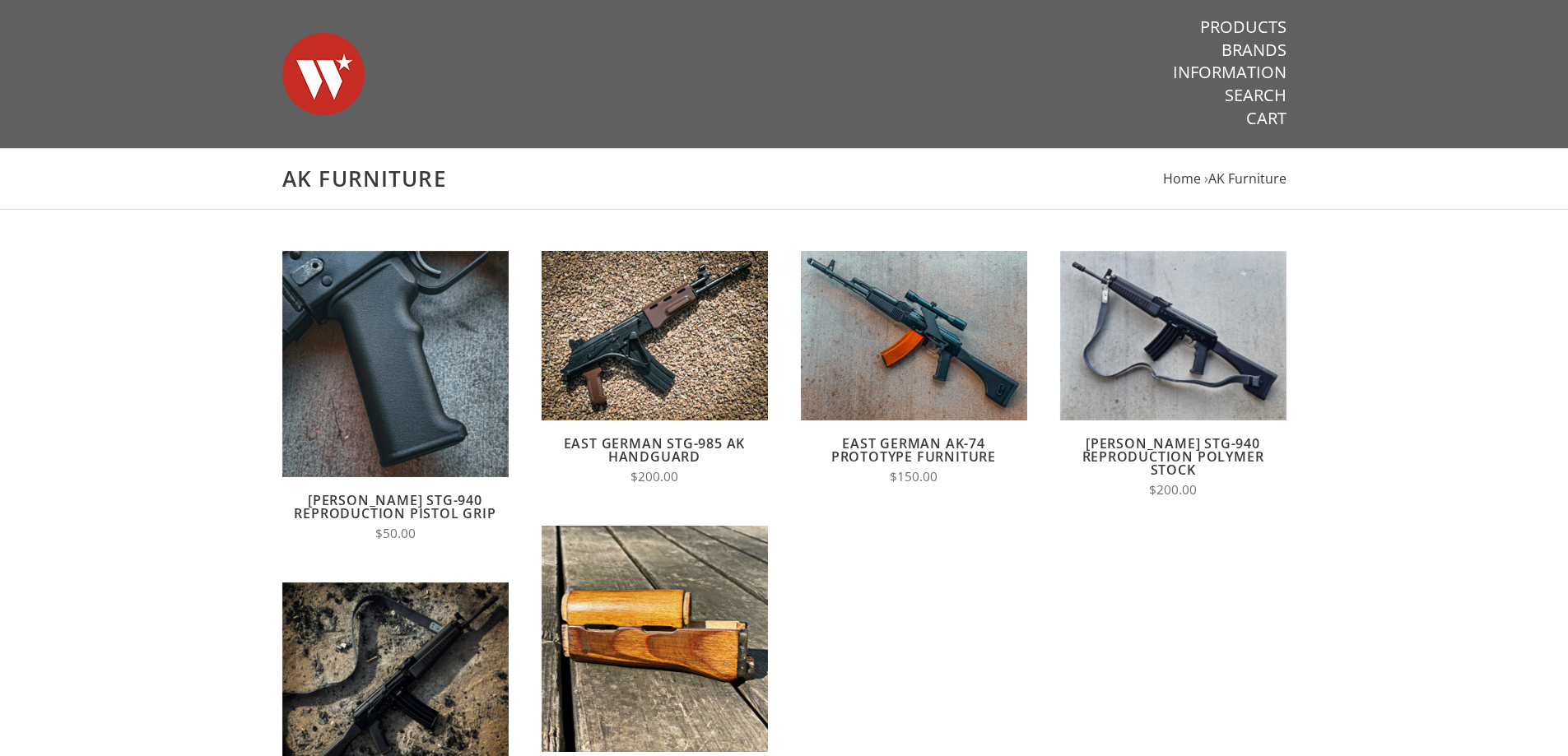
scroll to position [109, 0]
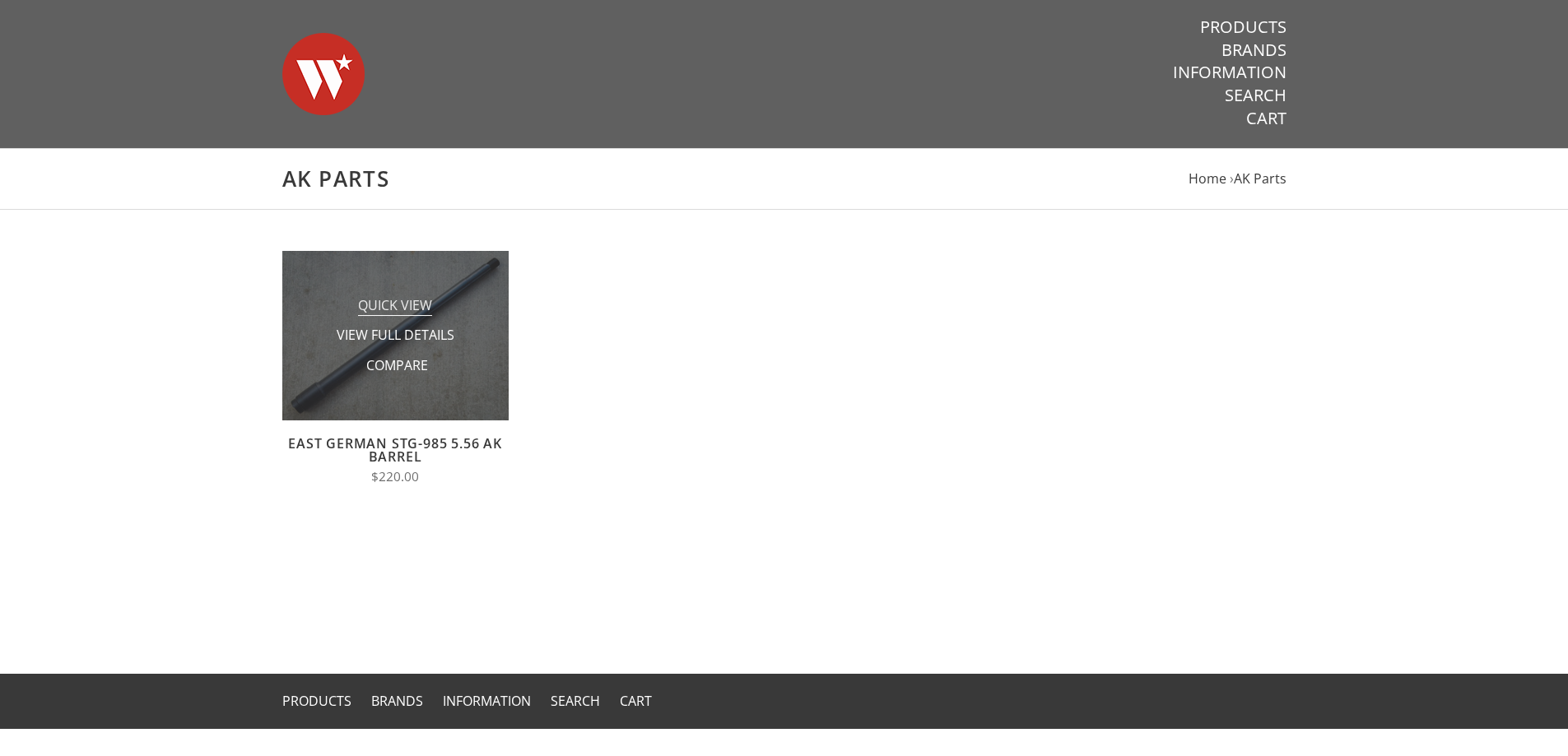
click at [408, 302] on span "Quick View" at bounding box center [395, 306] width 74 height 20
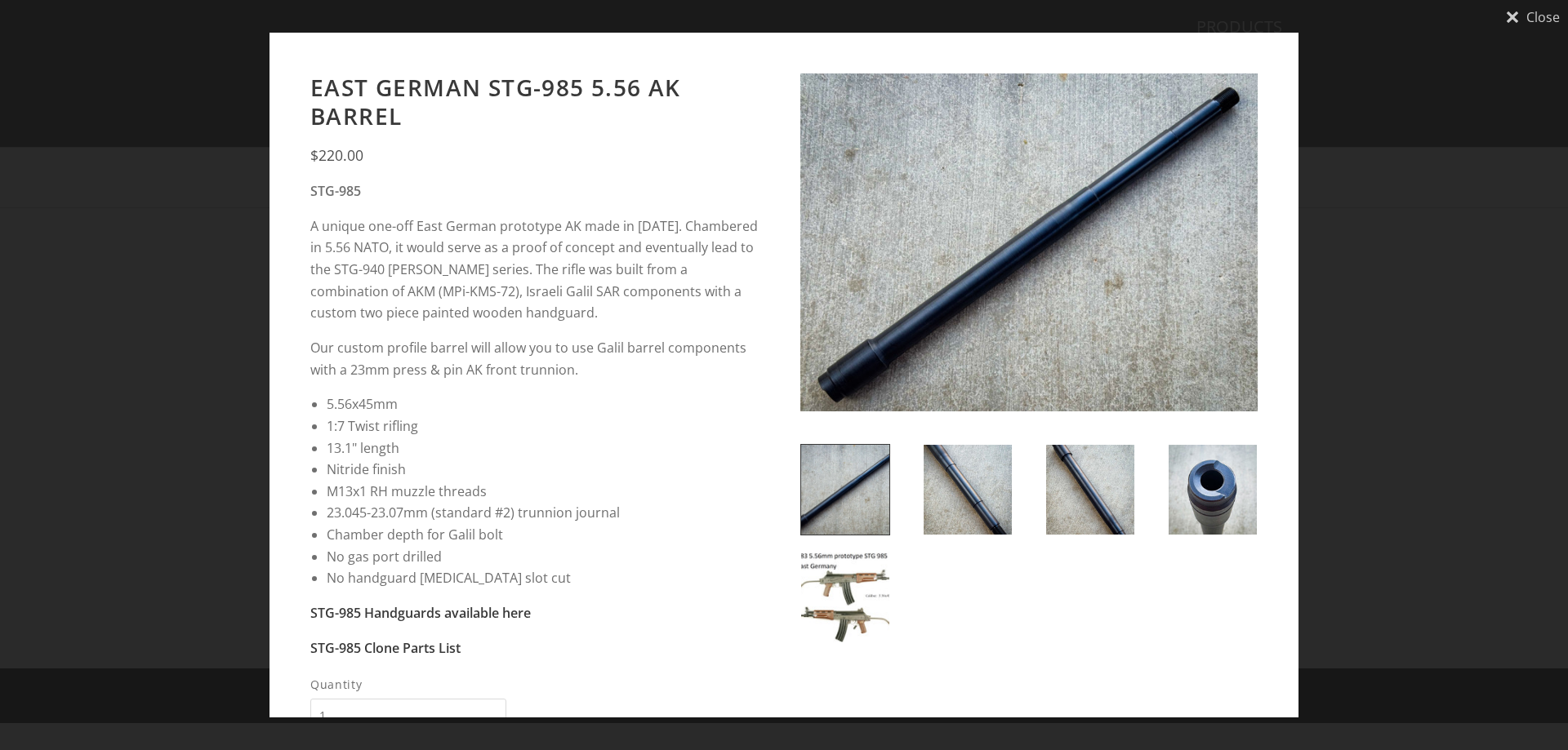
click at [1323, 302] on div "Close [GEOGRAPHIC_DATA]-985 5.56 AK Barrel $220.00 STG-985 A unique one-off Eas…" at bounding box center [784, 375] width 1568 height 750
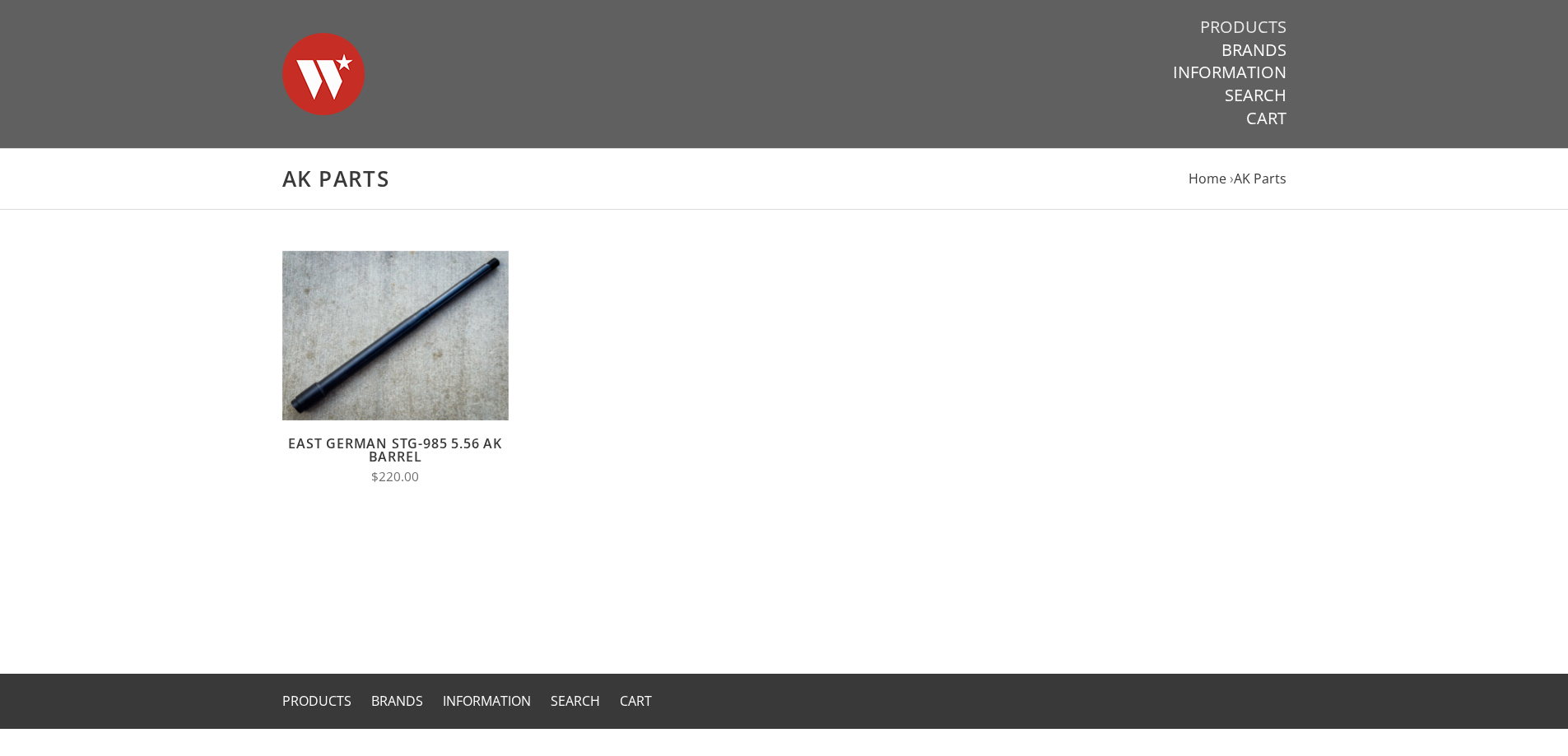
click at [1266, 29] on link "Products" at bounding box center [1243, 27] width 86 height 21
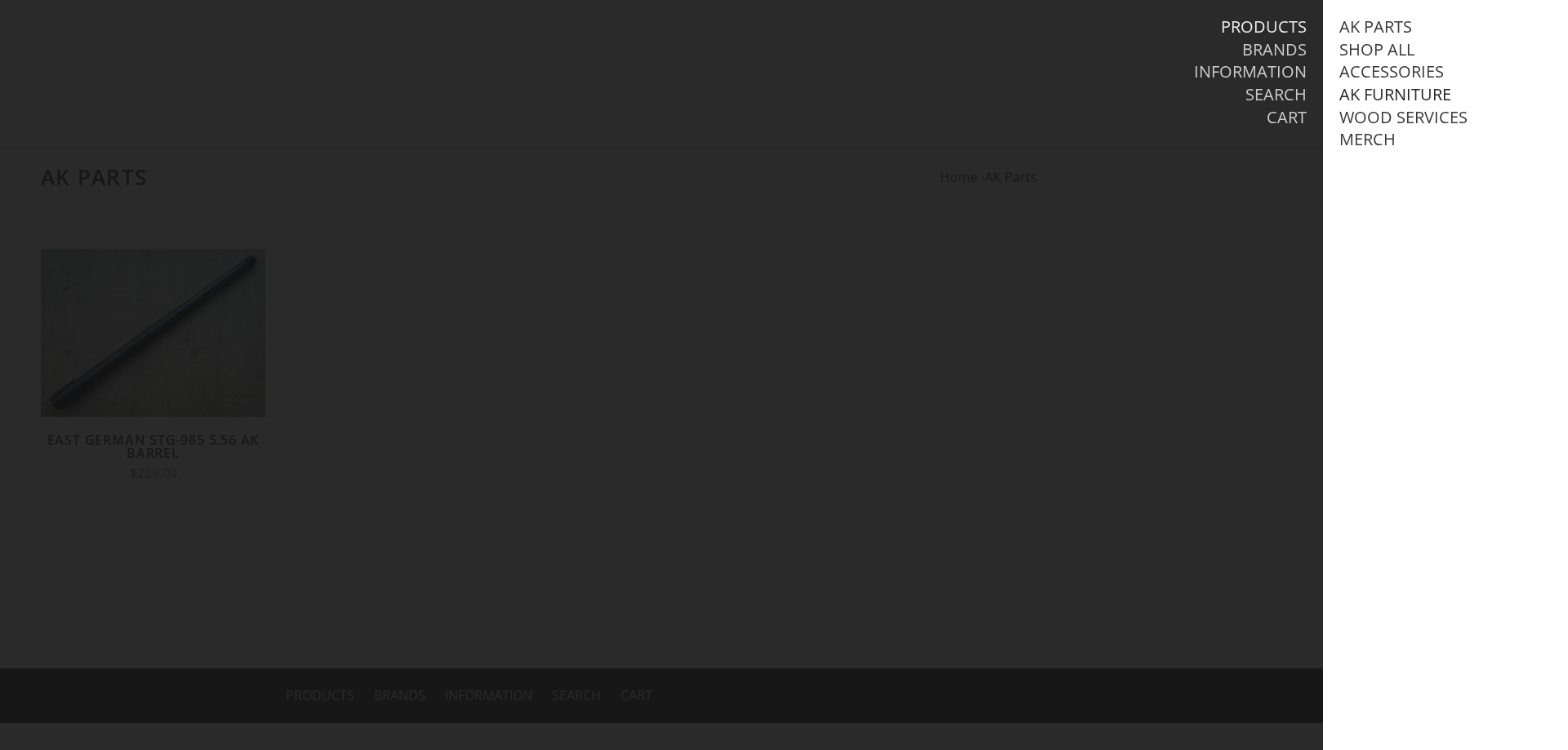
click at [1390, 97] on link "AK Furniture" at bounding box center [1396, 94] width 112 height 21
click at [1392, 116] on link "View all AK Furniture" at bounding box center [1448, 117] width 185 height 21
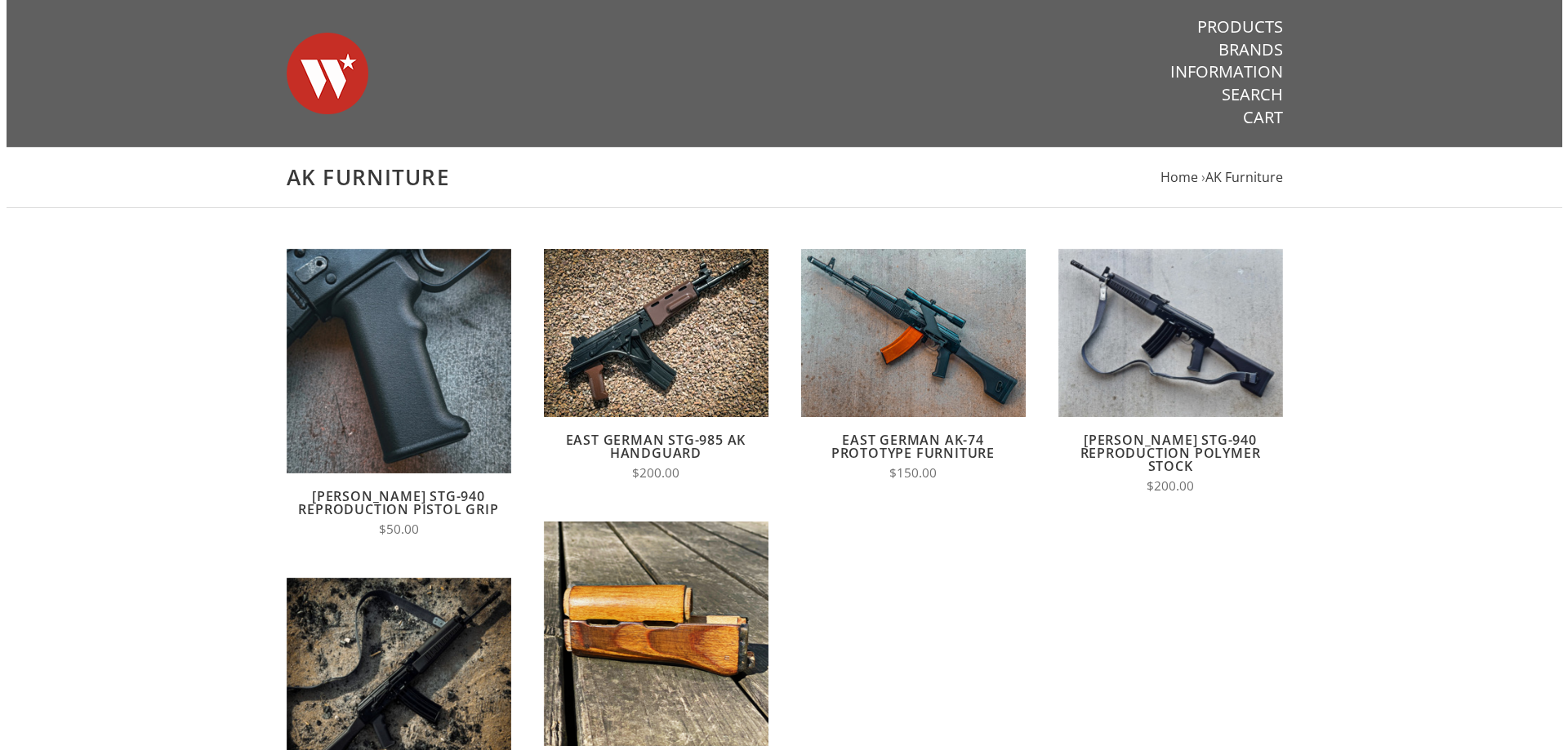
scroll to position [218, 0]
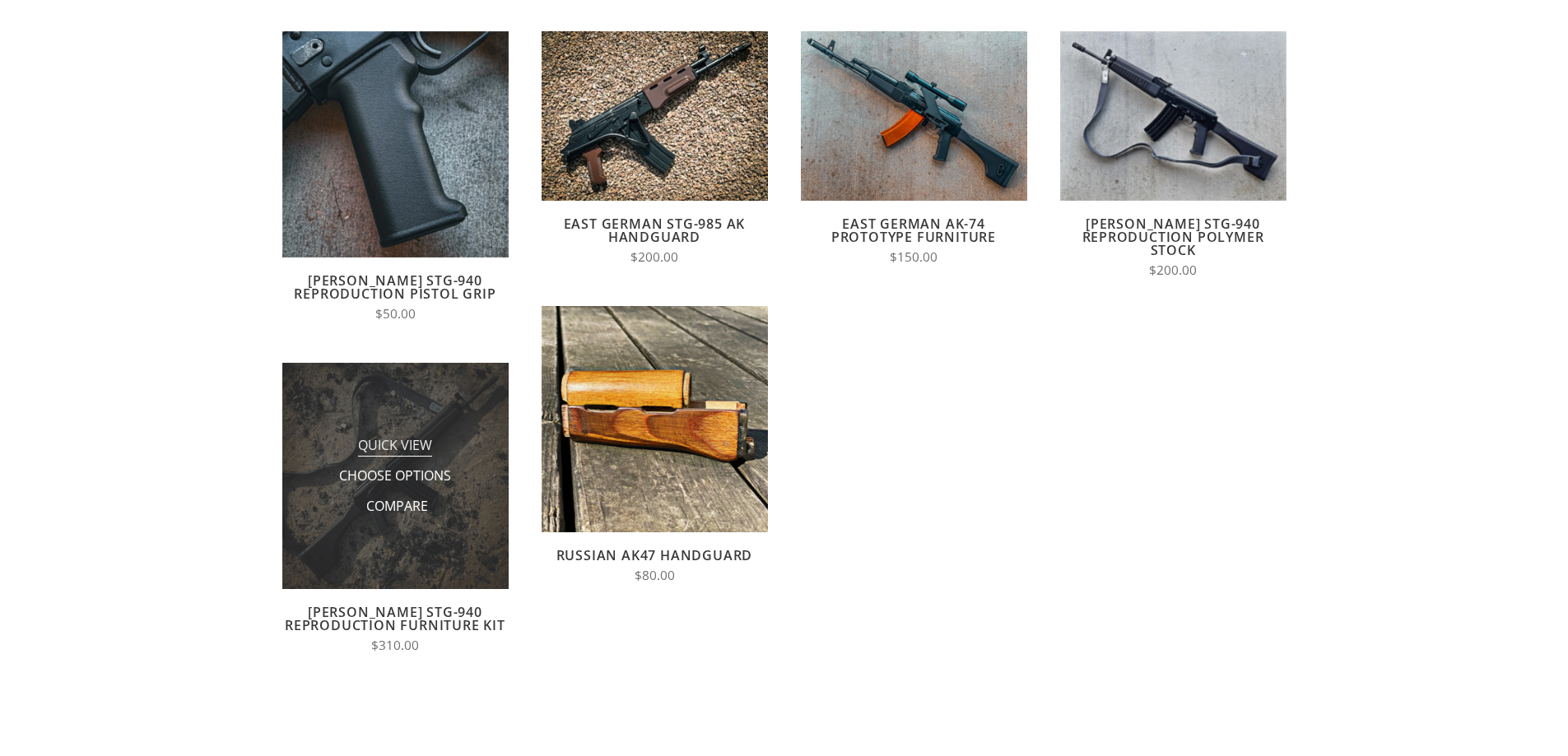
click at [399, 442] on span "Quick View" at bounding box center [395, 447] width 74 height 20
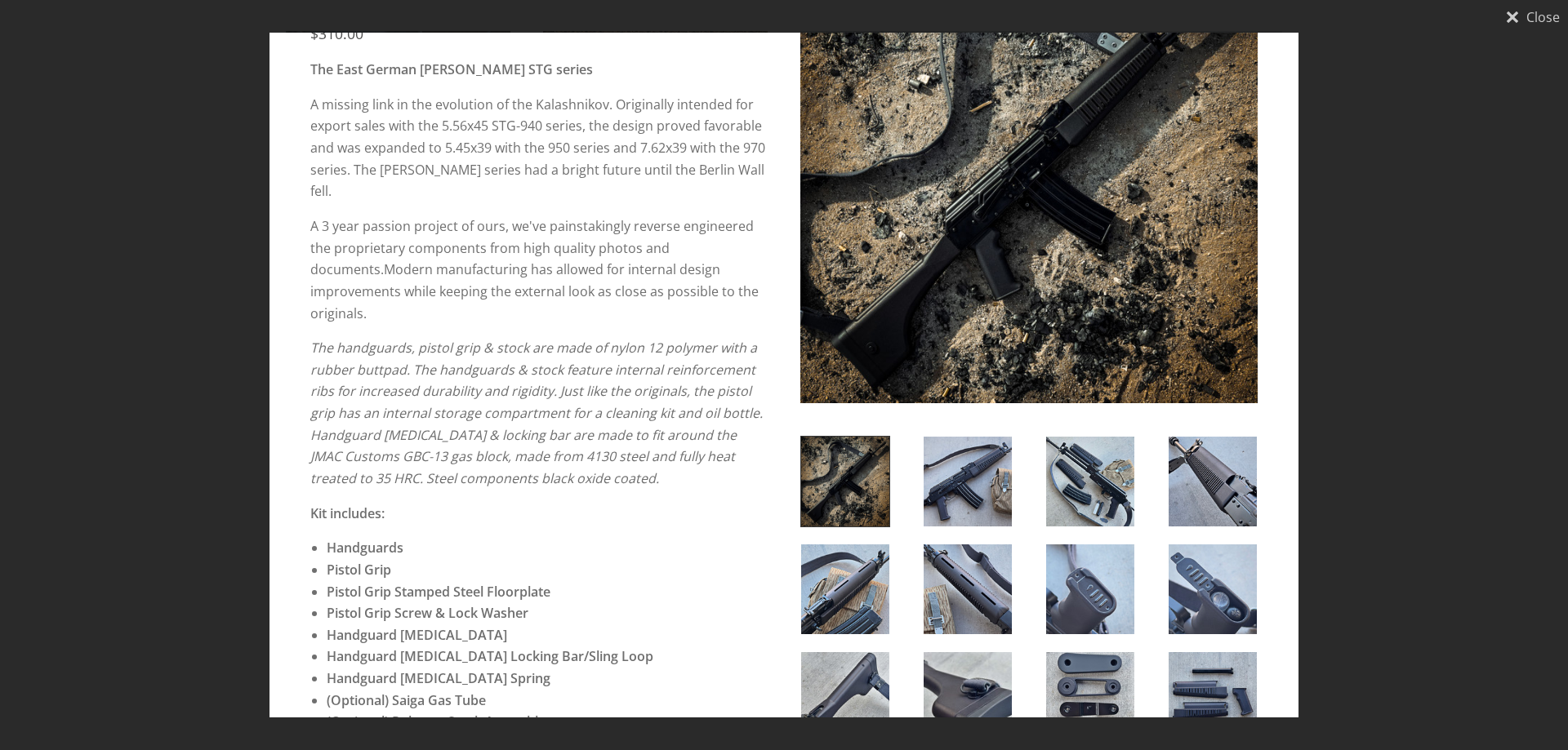
scroll to position [109, 0]
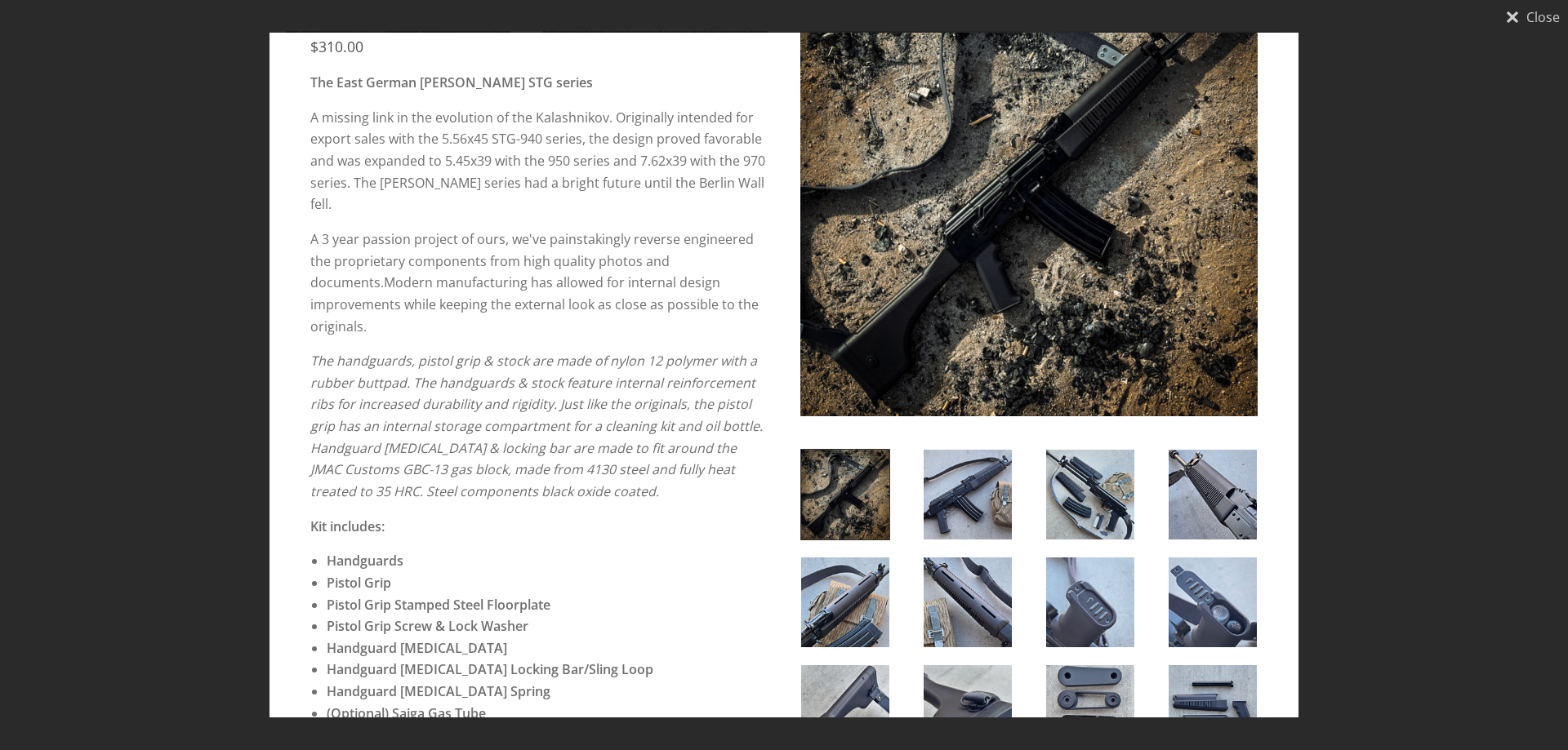
click at [990, 237] on img at bounding box center [1029, 193] width 457 height 457
click at [847, 504] on img at bounding box center [845, 495] width 89 height 89
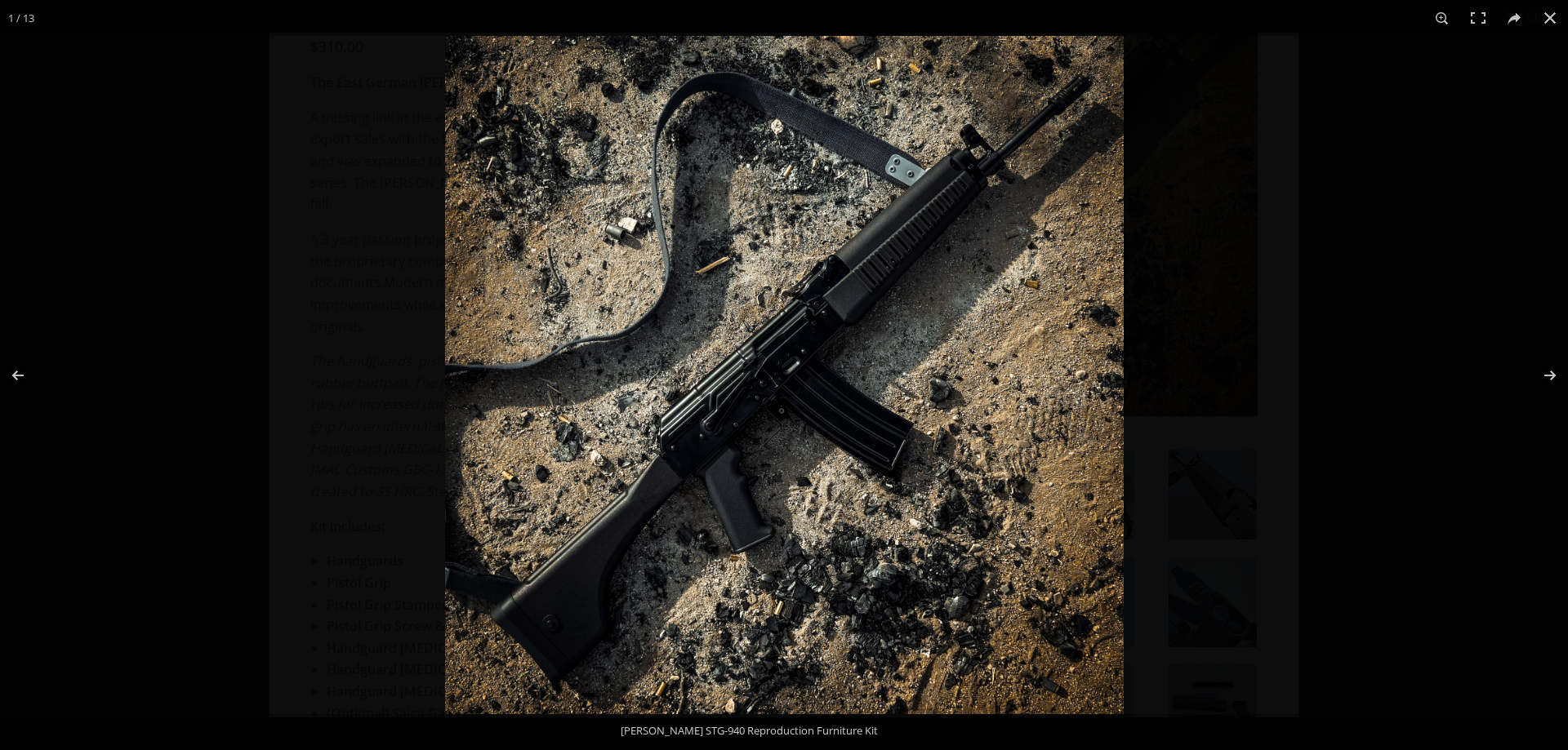
click at [955, 371] on img at bounding box center [785, 375] width 679 height 679
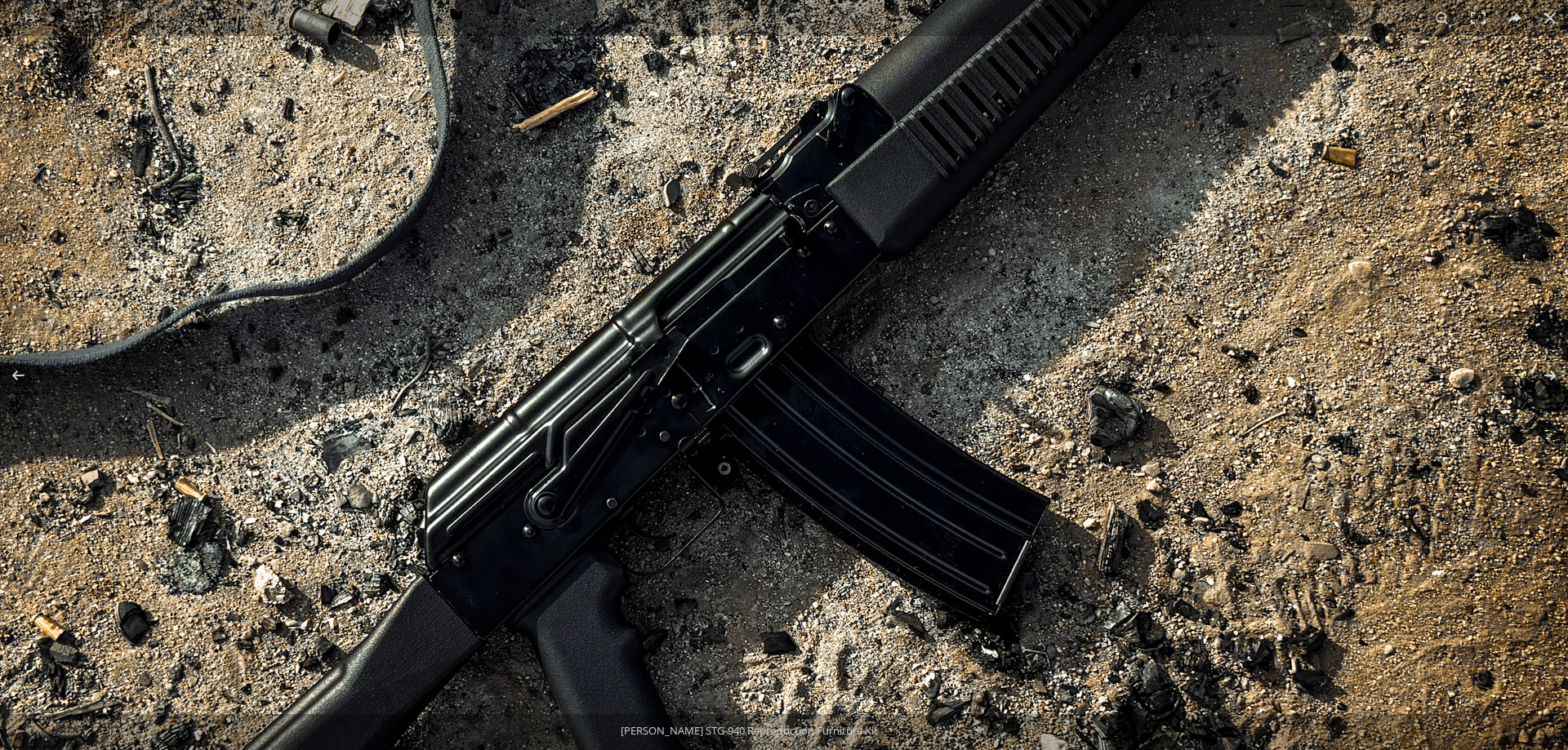
click at [955, 371] on img at bounding box center [731, 380] width 1673 height 1672
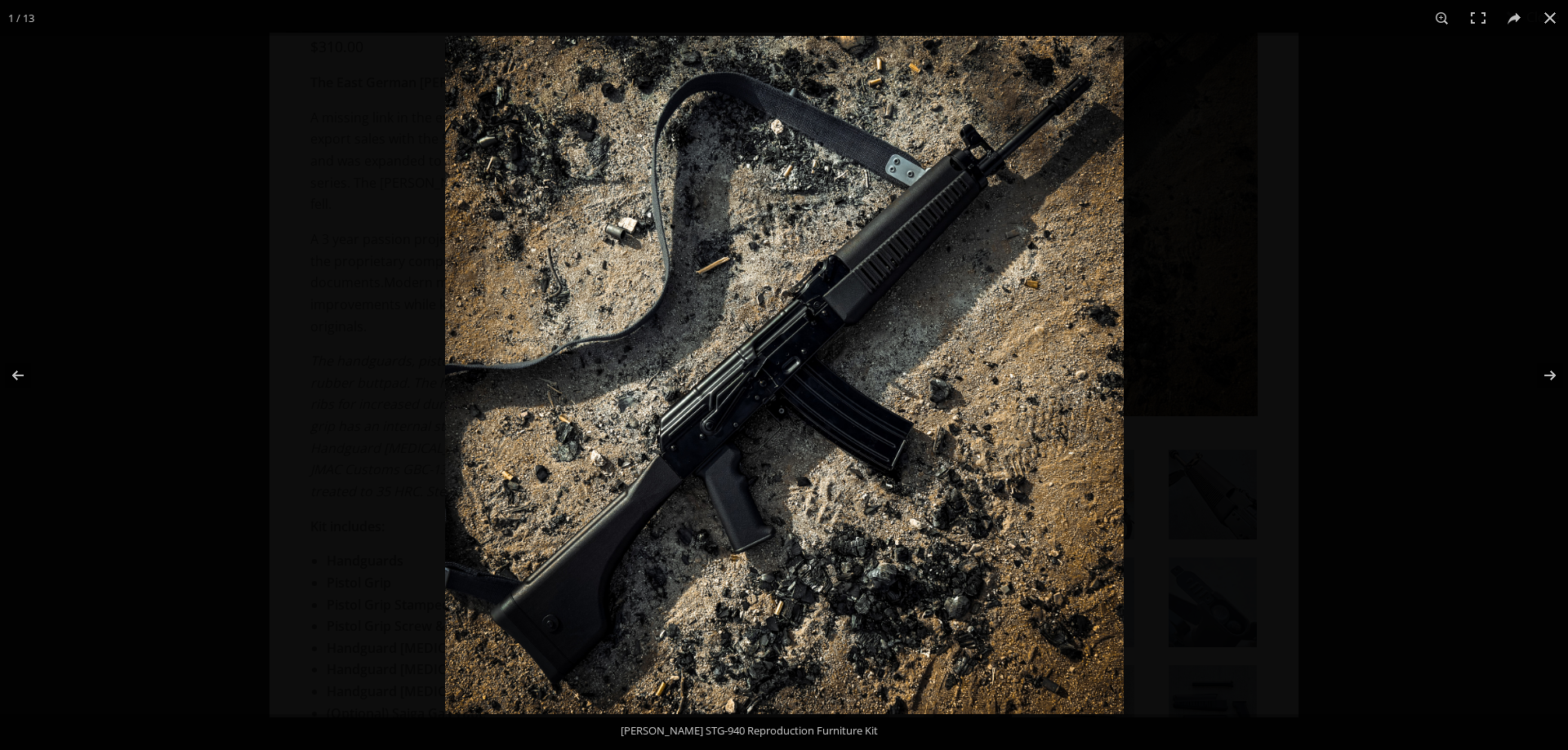
click at [1197, 325] on div at bounding box center [1229, 411] width 1568 height 750
